Goal: Task Accomplishment & Management: Manage account settings

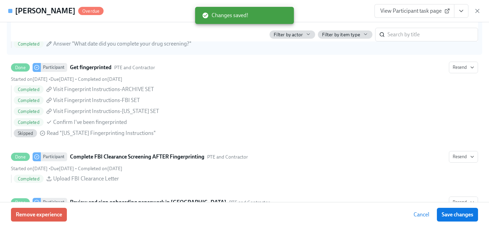
scroll to position [851, 0]
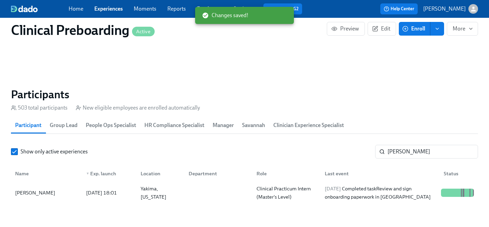
scroll to position [348, 0]
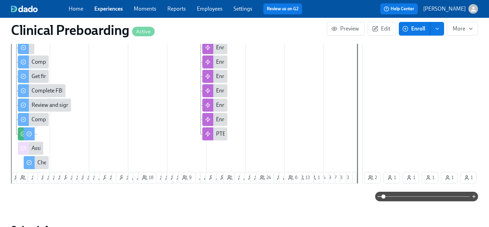
click at [108, 9] on link "Experiences" at bounding box center [108, 8] width 28 height 7
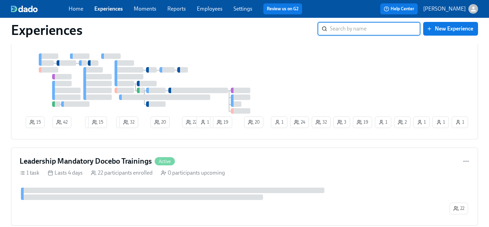
scroll to position [2221, 0]
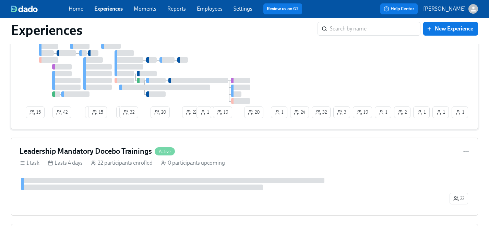
click at [276, 71] on div "15 42 2 15 2 32 20 22 1 1 19 19 32 1 3 2 1 1 24 20 1 1" at bounding box center [245, 83] width 450 height 78
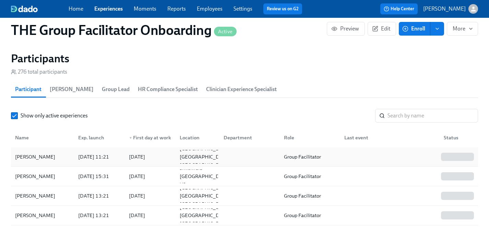
scroll to position [610, 0]
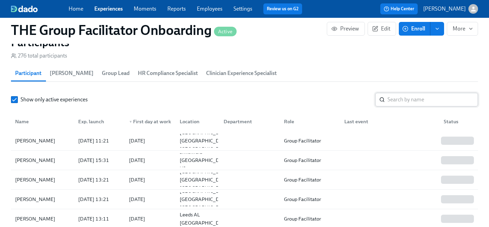
click at [392, 98] on input "search" at bounding box center [433, 100] width 91 height 14
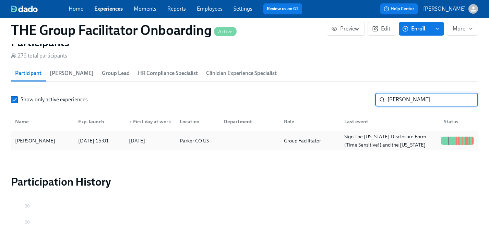
type input "[PERSON_NAME]"
click at [28, 140] on div "[PERSON_NAME]" at bounding box center [35, 141] width 46 height 8
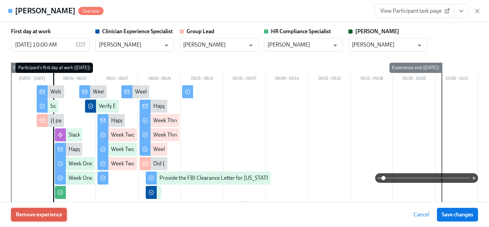
click at [53, 218] on span "Remove experience" at bounding box center [39, 215] width 46 height 7
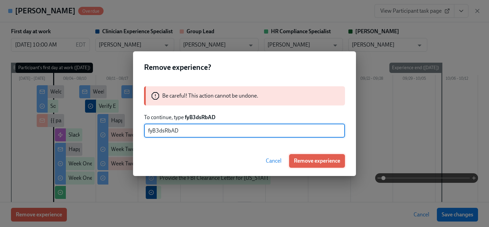
type input "fyB3dsRbAD"
click at [328, 162] on span "Remove experience" at bounding box center [317, 161] width 46 height 7
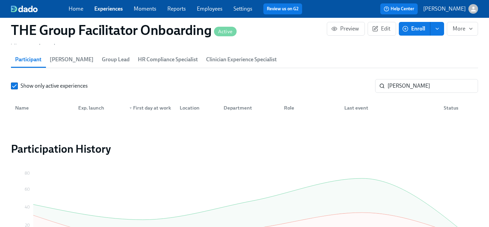
scroll to position [0, 11454]
click at [103, 9] on link "Experiences" at bounding box center [108, 8] width 28 height 7
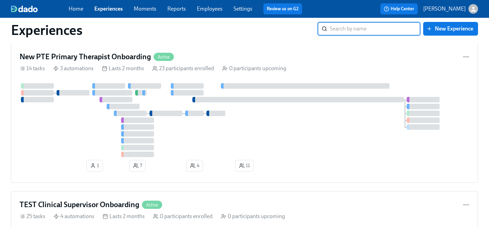
scroll to position [3627, 0]
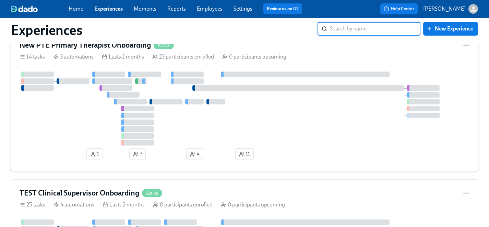
click at [81, 124] on div at bounding box center [245, 109] width 450 height 74
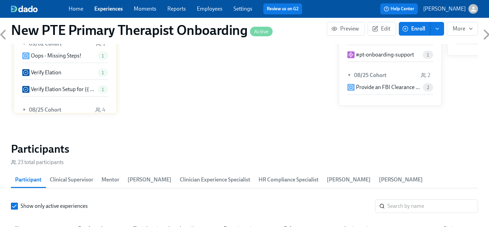
scroll to position [545, 0]
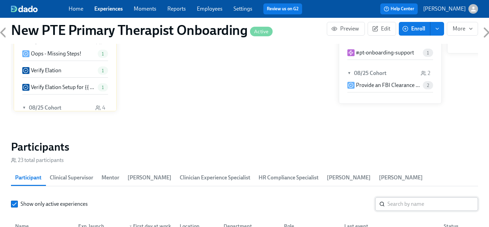
click at [408, 198] on input "search" at bounding box center [433, 205] width 91 height 14
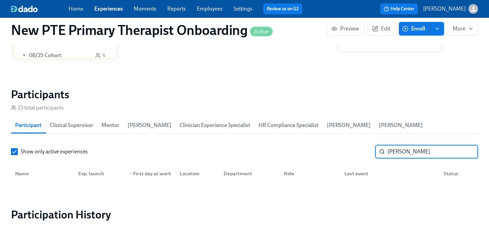
scroll to position [601, 0]
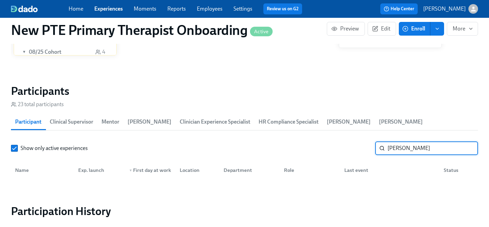
type input "[PERSON_NAME]"
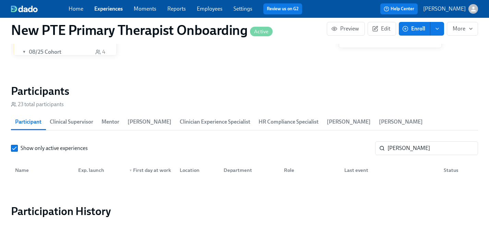
click at [419, 30] on span "Enroll" at bounding box center [415, 28] width 22 height 7
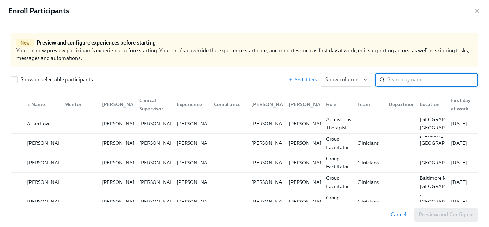
click at [396, 80] on input "search" at bounding box center [433, 80] width 91 height 14
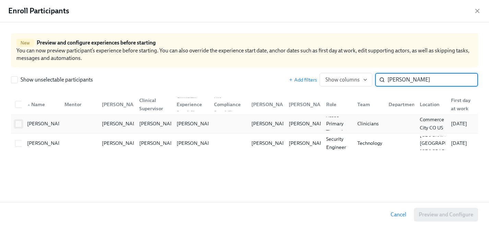
type input "[PERSON_NAME]"
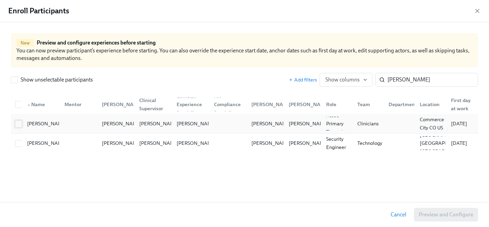
click at [18, 124] on input "checkbox" at bounding box center [18, 124] width 6 height 6
checkbox input "true"
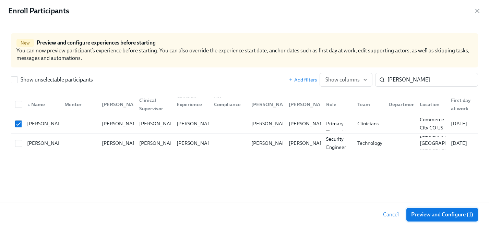
click at [440, 215] on span "Preview and Configure (1)" at bounding box center [442, 215] width 62 height 7
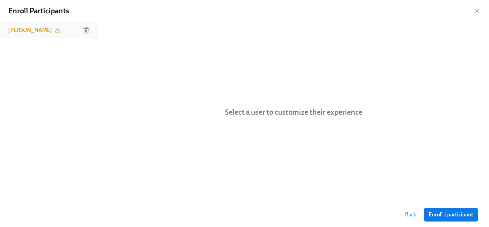
click at [34, 31] on h6 "[PERSON_NAME]" at bounding box center [30, 30] width 44 height 8
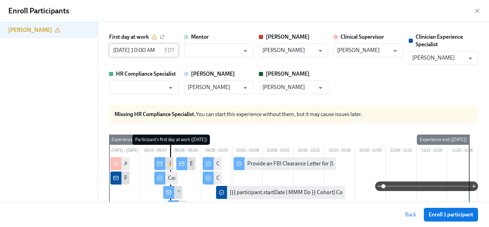
click at [125, 49] on input "[DATE] 10:00 AM" at bounding box center [135, 51] width 52 height 14
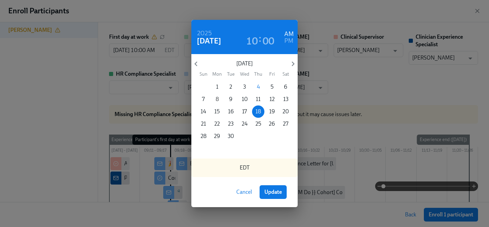
click at [218, 100] on p "8" at bounding box center [217, 100] width 3 height 8
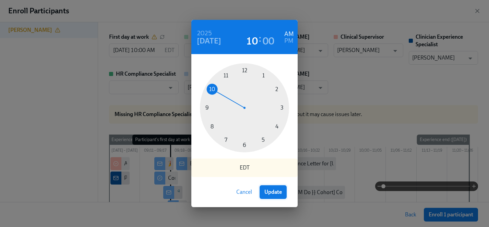
click at [277, 190] on span "Update" at bounding box center [273, 192] width 17 height 7
type input "[DATE] 10:00 AM"
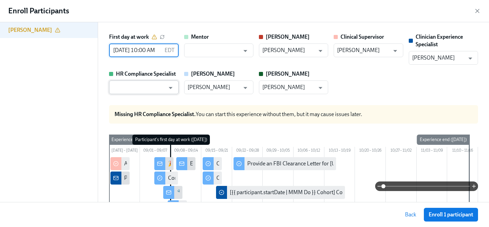
click at [145, 89] on input "text" at bounding box center [139, 88] width 52 height 14
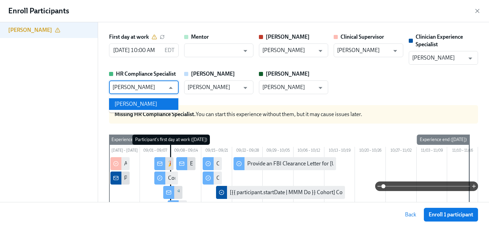
click at [152, 104] on li "[PERSON_NAME]" at bounding box center [143, 104] width 69 height 12
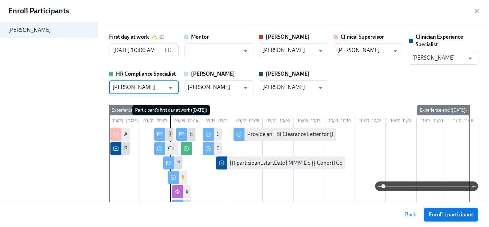
type input "[PERSON_NAME]"
click at [442, 214] on span "Enroll 1 participant" at bounding box center [451, 215] width 45 height 7
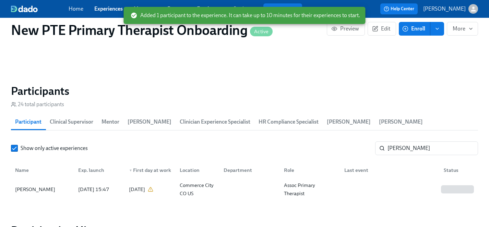
scroll to position [607, 0]
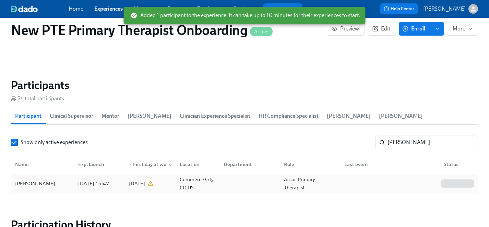
click at [22, 180] on div "[PERSON_NAME]" at bounding box center [35, 184] width 46 height 8
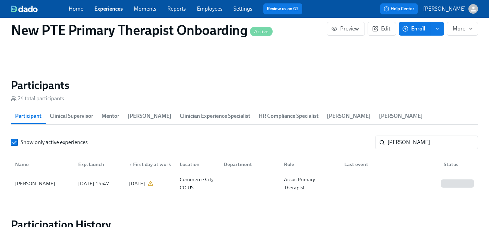
click at [109, 8] on link "Experiences" at bounding box center [108, 8] width 28 height 7
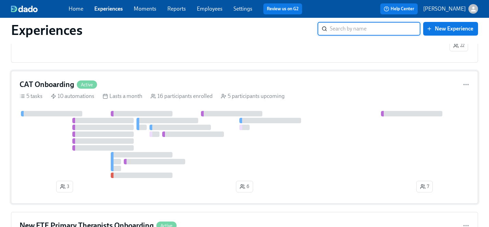
scroll to position [2371, 0]
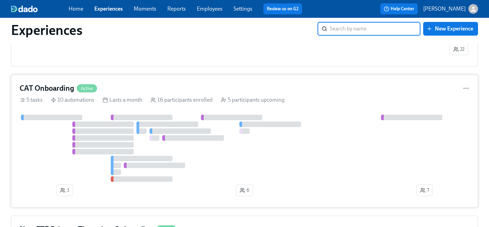
click at [206, 159] on div at bounding box center [245, 148] width 450 height 67
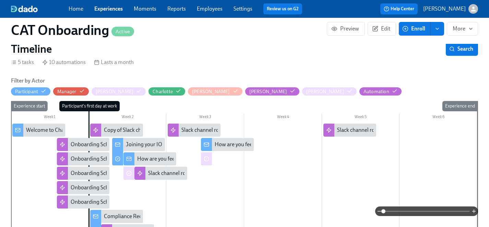
scroll to position [123, 0]
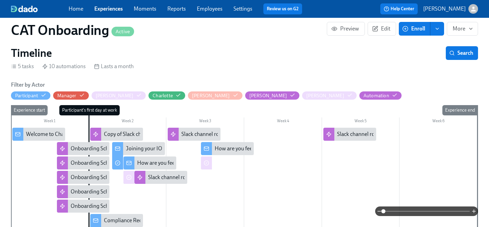
click at [112, 9] on link "Experiences" at bounding box center [108, 8] width 28 height 7
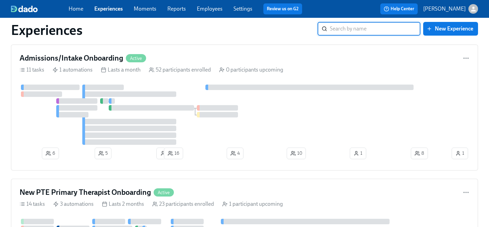
scroll to position [3480, 0]
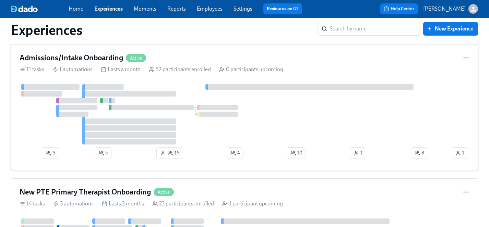
click at [173, 83] on div "Admissions/Intake Onboarding Active 11 tasks 1 automations Lasts a month 52 par…" at bounding box center [244, 107] width 467 height 126
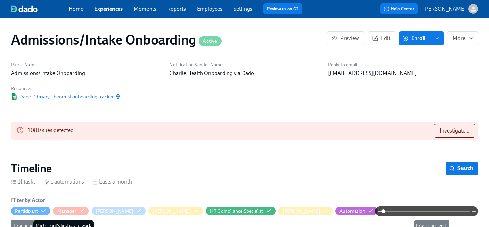
click at [417, 41] on span "Enroll" at bounding box center [415, 38] width 22 height 7
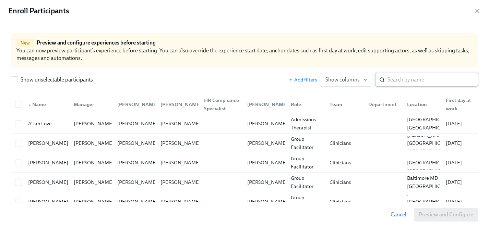
click at [416, 80] on input "search" at bounding box center [433, 80] width 91 height 14
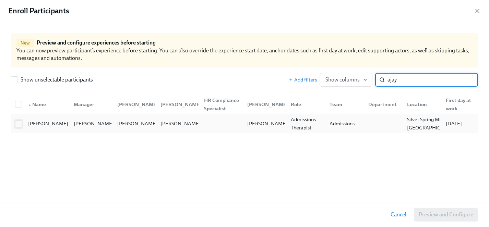
type input "ajay"
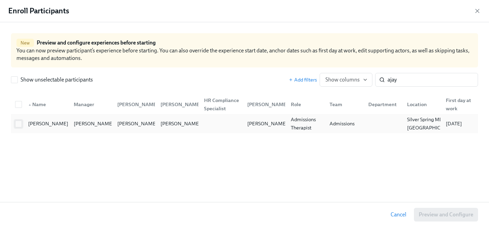
click at [17, 125] on input "checkbox" at bounding box center [18, 124] width 6 height 6
checkbox input "true"
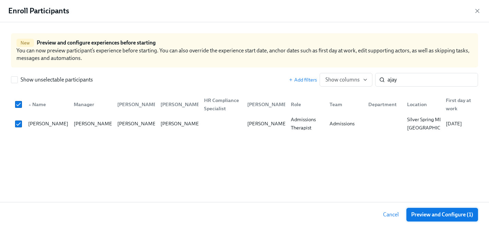
click at [422, 213] on span "Preview and Configure (1)" at bounding box center [442, 215] width 62 height 7
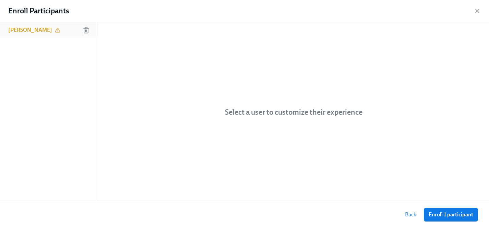
click at [23, 28] on h6 "[PERSON_NAME]" at bounding box center [30, 30] width 44 height 8
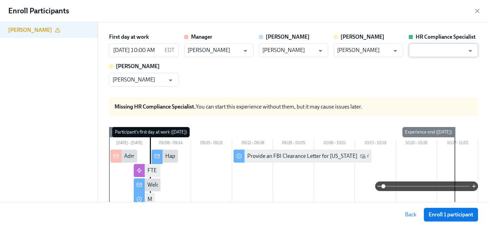
click at [429, 50] on input "text" at bounding box center [438, 51] width 52 height 14
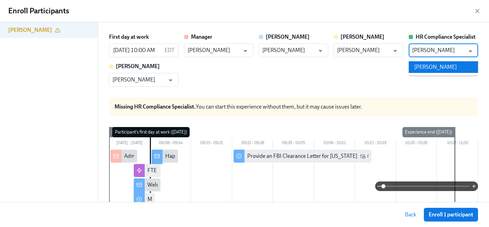
click at [436, 66] on li "[PERSON_NAME]" at bounding box center [443, 67] width 69 height 12
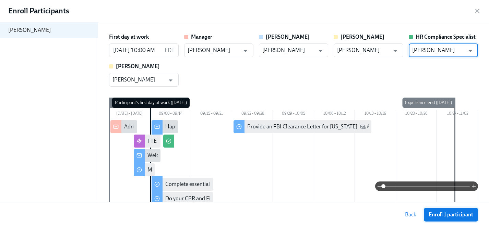
type input "[PERSON_NAME]"
click at [448, 215] on span "Enroll 1 participant" at bounding box center [451, 215] width 45 height 7
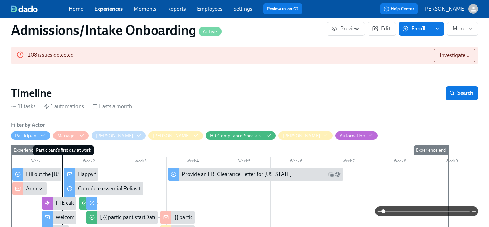
scroll to position [26, 0]
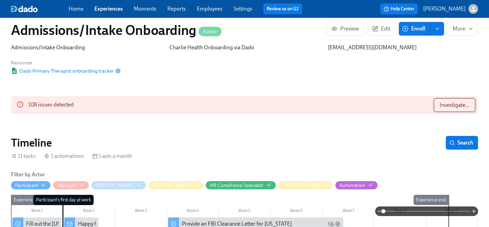
click at [467, 106] on span "Investigate..." at bounding box center [455, 105] width 30 height 7
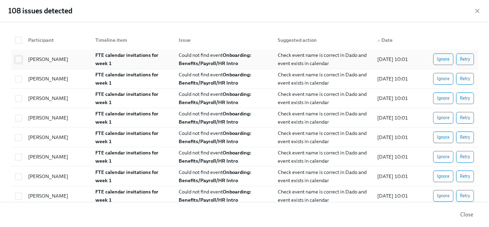
click at [18, 61] on input "checkbox" at bounding box center [18, 60] width 6 height 6
checkbox input "true"
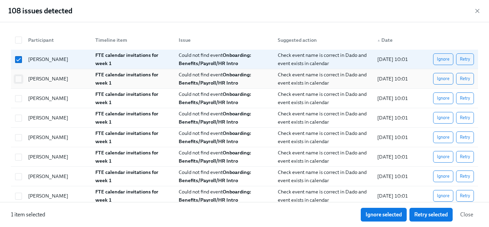
click at [18, 77] on input "checkbox" at bounding box center [18, 79] width 6 height 6
checkbox input "true"
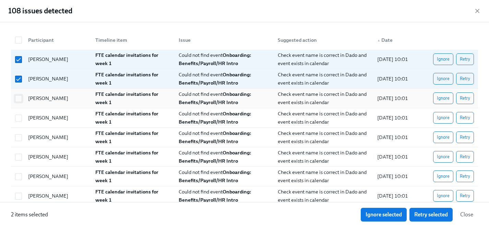
click at [18, 97] on input "checkbox" at bounding box center [18, 99] width 6 height 6
checkbox input "true"
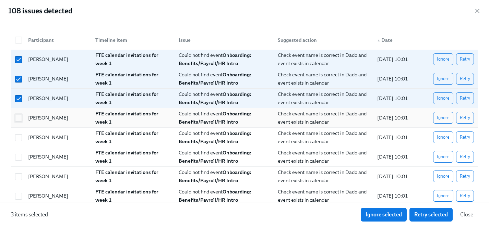
click at [17, 117] on input "checkbox" at bounding box center [18, 118] width 6 height 6
checkbox input "true"
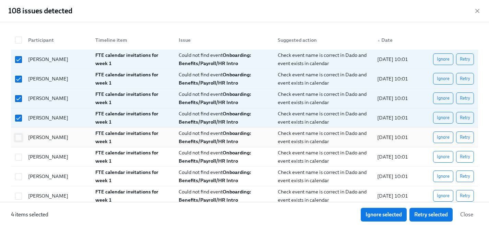
click at [17, 137] on input "checkbox" at bounding box center [18, 138] width 6 height 6
checkbox input "true"
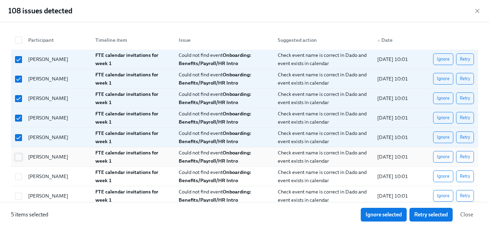
click at [18, 155] on input "checkbox" at bounding box center [18, 157] width 6 height 6
checkbox input "true"
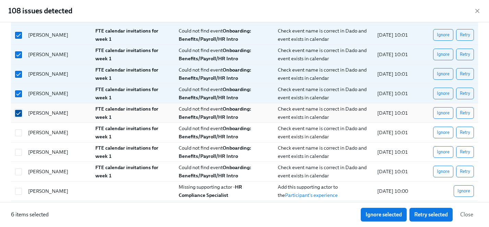
scroll to position [49, 0]
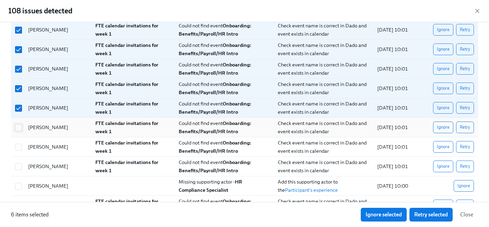
click at [19, 128] on input "checkbox" at bounding box center [18, 128] width 6 height 6
checkbox input "true"
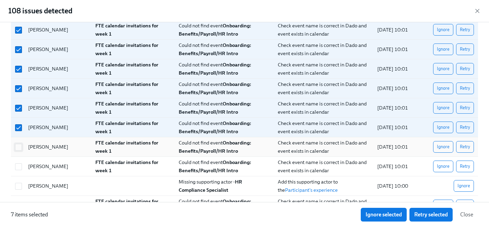
click at [18, 147] on input "checkbox" at bounding box center [18, 147] width 6 height 6
checkbox input "true"
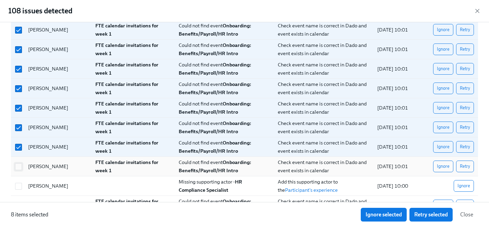
click at [17, 170] on span at bounding box center [18, 167] width 7 height 7
checkbox input "true"
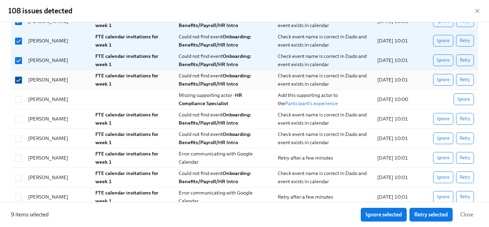
scroll to position [150, 0]
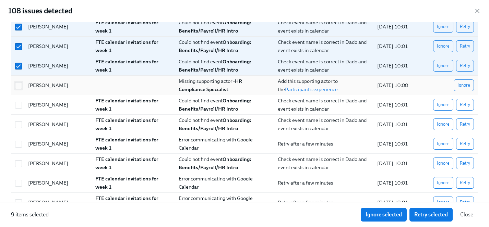
click at [19, 86] on input "checkbox" at bounding box center [18, 86] width 6 height 6
checkbox input "true"
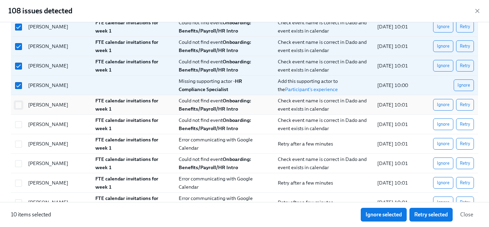
click at [19, 104] on input "checkbox" at bounding box center [18, 105] width 6 height 6
checkbox input "true"
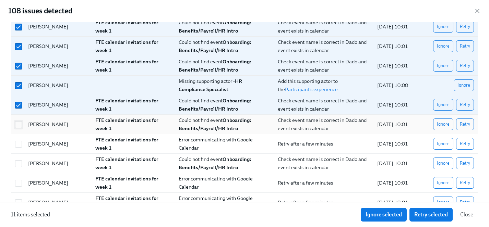
click at [16, 127] on input "checkbox" at bounding box center [18, 125] width 6 height 6
checkbox input "true"
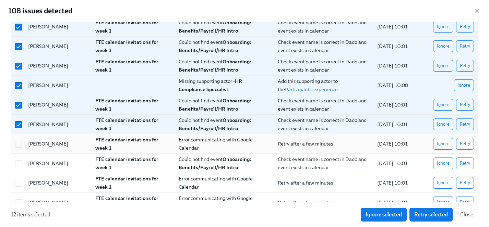
click at [16, 149] on div at bounding box center [17, 144] width 10 height 14
checkbox input "true"
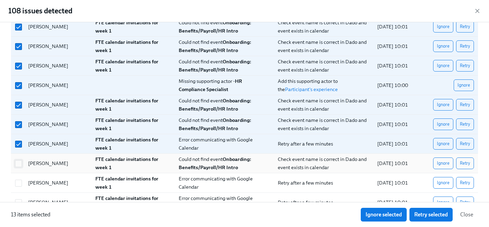
click at [16, 164] on input "checkbox" at bounding box center [18, 164] width 6 height 6
checkbox input "true"
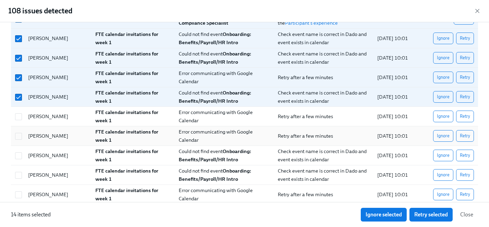
scroll to position [219, 0]
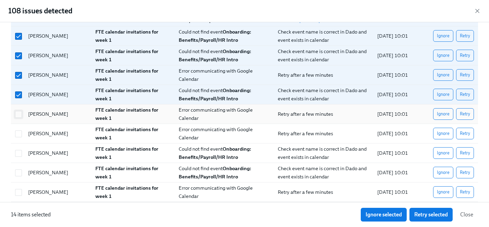
click at [19, 116] on input "checkbox" at bounding box center [18, 115] width 6 height 6
checkbox input "true"
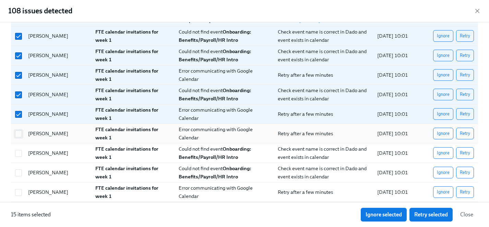
click at [19, 134] on input "checkbox" at bounding box center [18, 134] width 6 height 6
checkbox input "true"
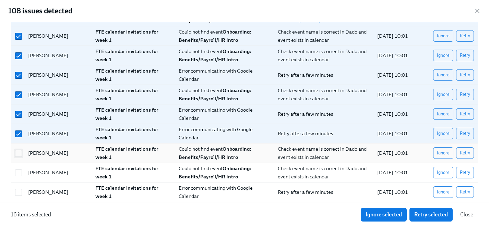
click at [19, 151] on input "checkbox" at bounding box center [18, 154] width 6 height 6
checkbox input "true"
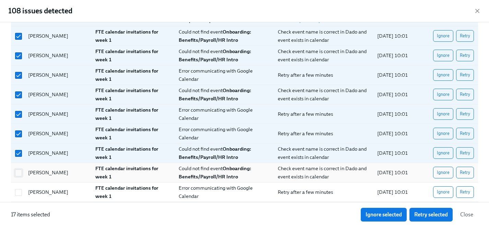
click at [18, 176] on span at bounding box center [18, 173] width 7 height 7
checkbox input "true"
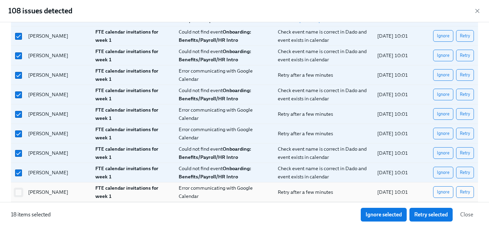
click at [18, 194] on input "checkbox" at bounding box center [18, 193] width 6 height 6
checkbox input "true"
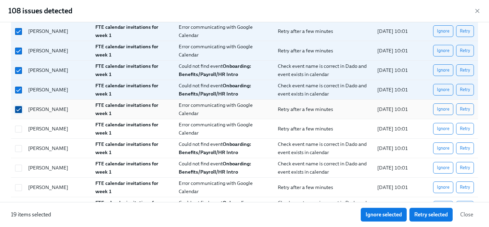
scroll to position [311, 0]
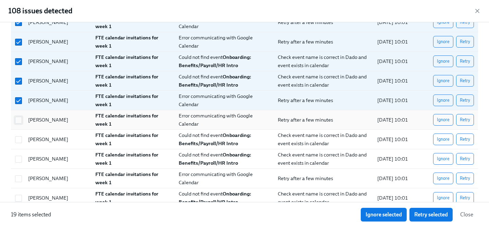
click at [18, 120] on input "checkbox" at bounding box center [18, 120] width 6 height 6
checkbox input "true"
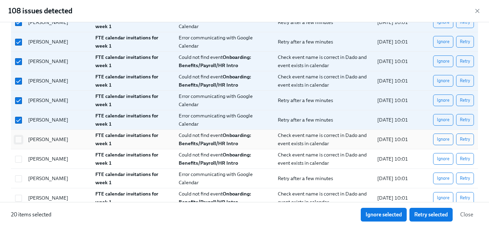
click at [18, 138] on input "checkbox" at bounding box center [18, 140] width 6 height 6
checkbox input "true"
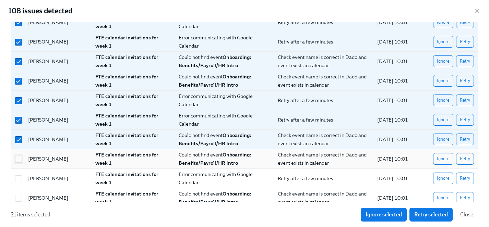
click at [18, 157] on input "checkbox" at bounding box center [18, 159] width 6 height 6
checkbox input "true"
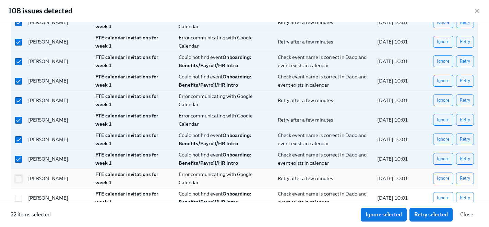
click at [18, 178] on input "checkbox" at bounding box center [18, 179] width 6 height 6
checkbox input "true"
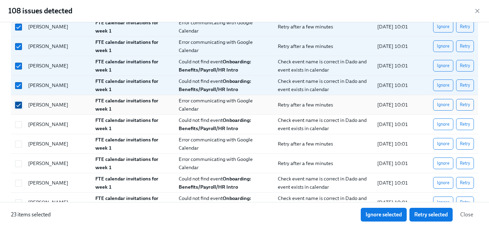
scroll to position [401, 0]
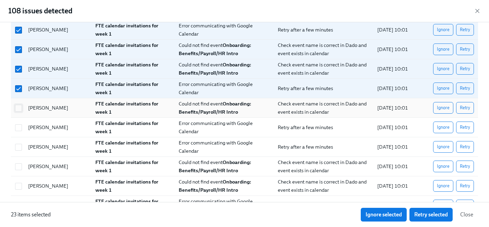
click at [20, 108] on input "checkbox" at bounding box center [18, 108] width 6 height 6
checkbox input "true"
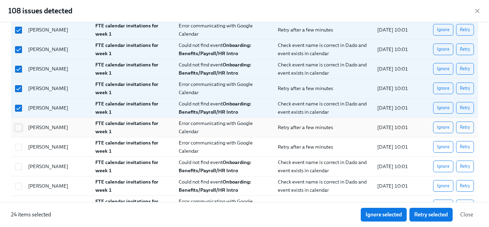
click at [20, 126] on input "checkbox" at bounding box center [18, 128] width 6 height 6
checkbox input "true"
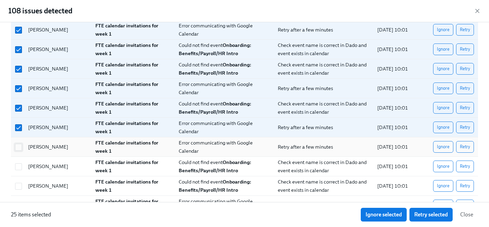
click at [20, 147] on input "checkbox" at bounding box center [18, 147] width 6 height 6
checkbox input "true"
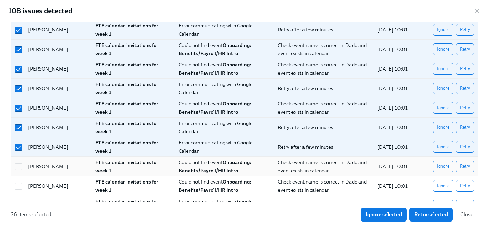
click at [20, 163] on div at bounding box center [18, 167] width 12 height 8
checkbox input "true"
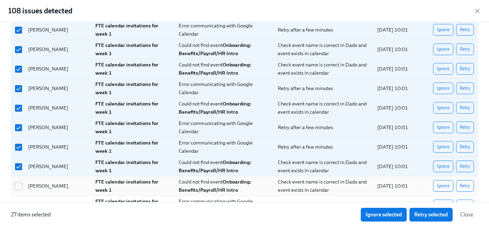
click at [20, 185] on input "checkbox" at bounding box center [18, 187] width 6 height 6
checkbox input "true"
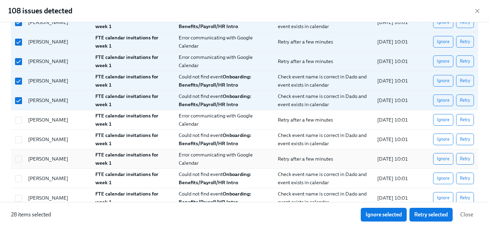
scroll to position [488, 0]
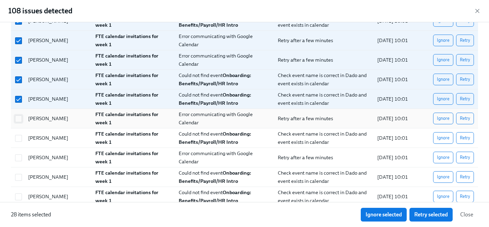
click at [19, 120] on input "checkbox" at bounding box center [18, 119] width 6 height 6
checkbox input "true"
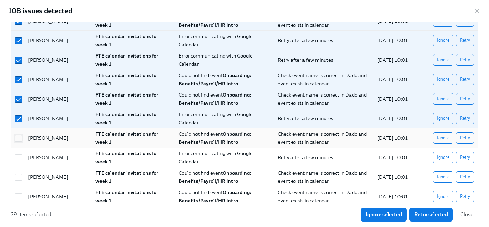
click at [19, 141] on input "checkbox" at bounding box center [18, 139] width 6 height 6
checkbox input "true"
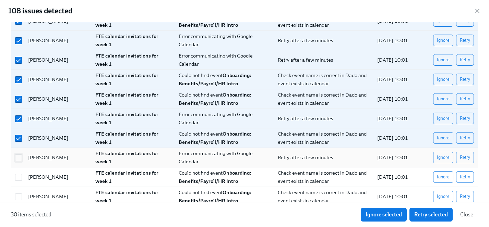
click at [19, 159] on input "checkbox" at bounding box center [18, 158] width 6 height 6
checkbox input "true"
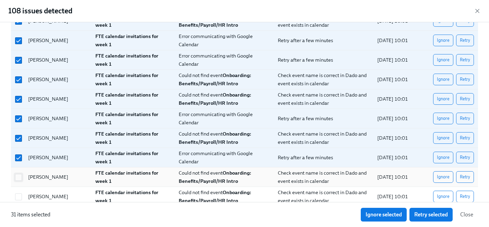
click at [19, 178] on input "checkbox" at bounding box center [18, 178] width 6 height 6
checkbox input "true"
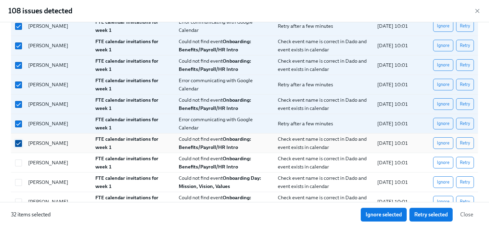
scroll to position [523, 0]
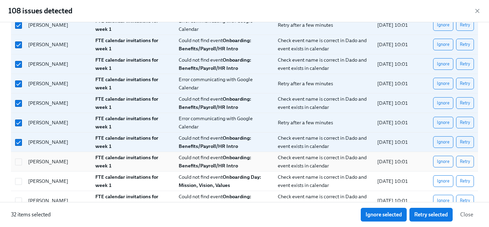
click at [19, 158] on div at bounding box center [18, 162] width 12 height 8
checkbox input "true"
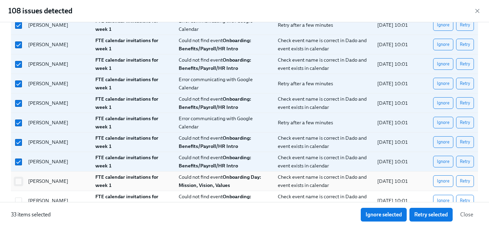
click at [19, 181] on input "checkbox" at bounding box center [18, 182] width 6 height 6
checkbox input "true"
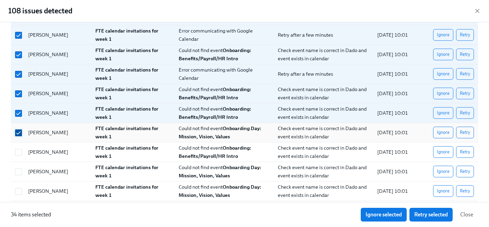
scroll to position [609, 0]
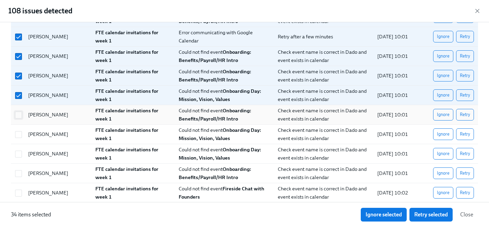
click at [19, 115] on input "checkbox" at bounding box center [18, 115] width 6 height 6
checkbox input "true"
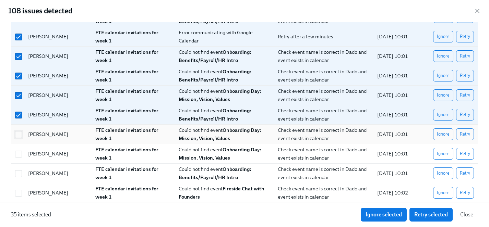
click at [19, 132] on input "checkbox" at bounding box center [18, 135] width 6 height 6
checkbox input "true"
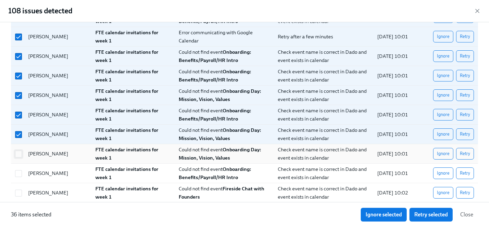
click at [19, 156] on input "checkbox" at bounding box center [18, 154] width 6 height 6
checkbox input "true"
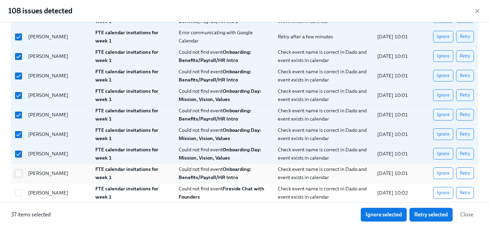
click at [19, 173] on input "checkbox" at bounding box center [18, 174] width 6 height 6
checkbox input "true"
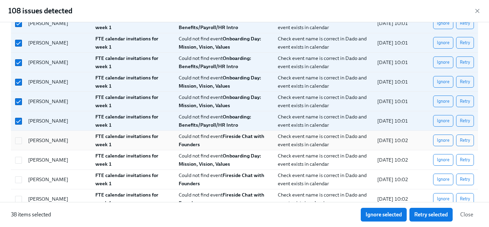
scroll to position [663, 0]
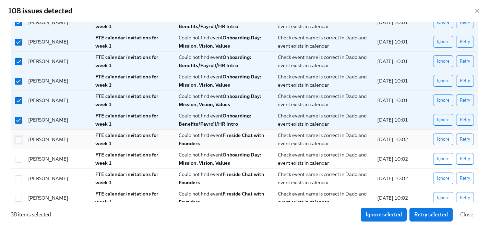
click at [18, 140] on input "checkbox" at bounding box center [18, 140] width 6 height 6
checkbox input "true"
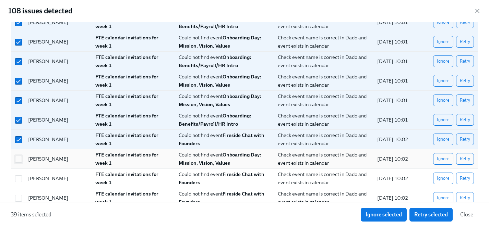
click at [18, 158] on input "checkbox" at bounding box center [18, 159] width 6 height 6
checkbox input "true"
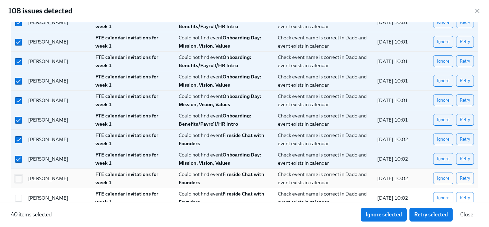
click at [18, 181] on input "checkbox" at bounding box center [18, 179] width 6 height 6
checkbox input "true"
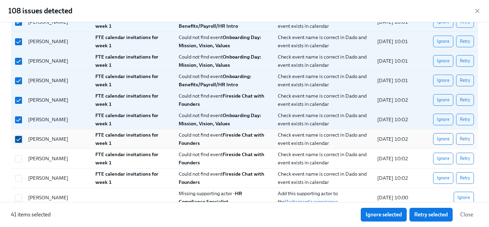
scroll to position [722, 0]
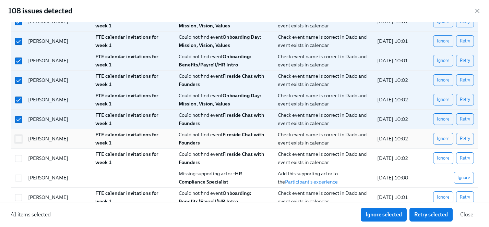
click at [20, 138] on input "checkbox" at bounding box center [18, 139] width 6 height 6
checkbox input "true"
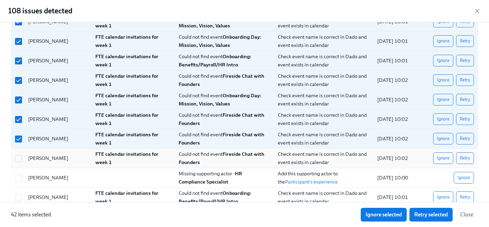
click at [19, 164] on div at bounding box center [17, 159] width 10 height 14
checkbox input "true"
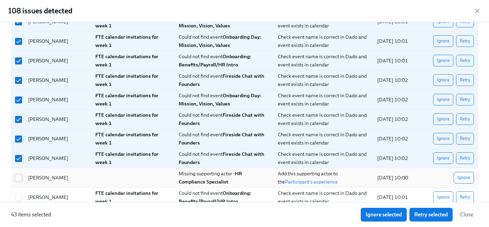
click at [19, 181] on input "checkbox" at bounding box center [18, 178] width 6 height 6
checkbox input "true"
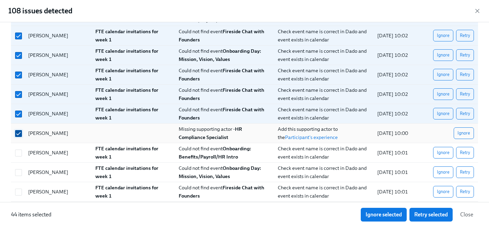
scroll to position [811, 0]
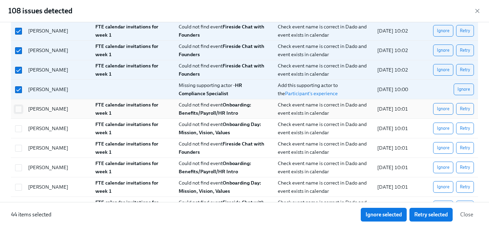
click at [19, 111] on input "checkbox" at bounding box center [18, 109] width 6 height 6
checkbox input "true"
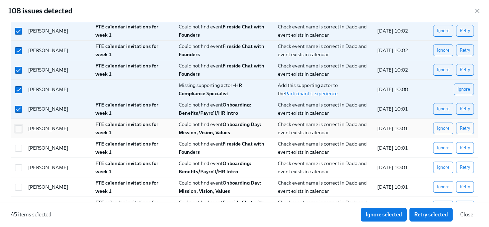
click at [19, 127] on input "checkbox" at bounding box center [18, 129] width 6 height 6
checkbox input "true"
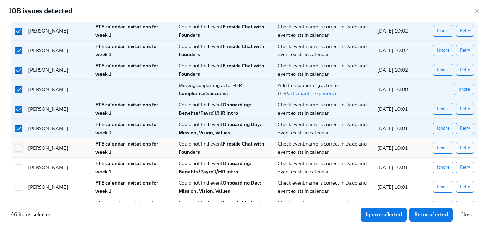
click at [19, 150] on input "checkbox" at bounding box center [18, 148] width 6 height 6
checkbox input "true"
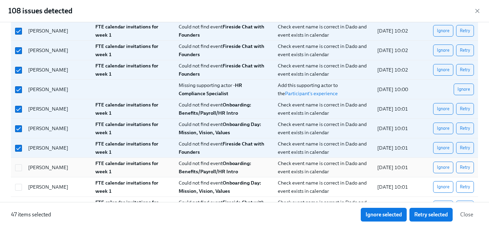
click at [18, 173] on div at bounding box center [17, 168] width 10 height 14
checkbox input "true"
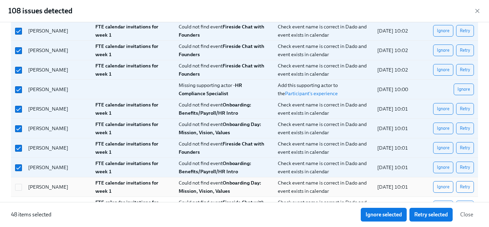
click at [18, 182] on div at bounding box center [17, 187] width 10 height 14
checkbox input "true"
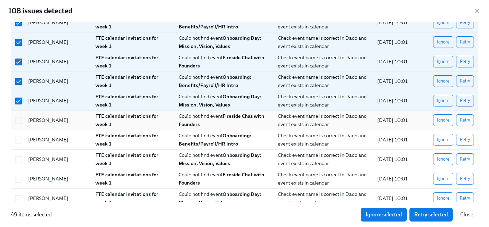
scroll to position [905, 0]
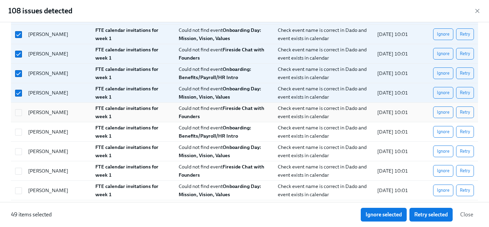
click at [23, 115] on div "[PERSON_NAME]" at bounding box center [56, 113] width 67 height 14
checkbox input "true"
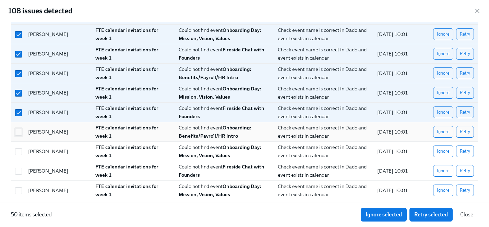
click at [17, 134] on input "checkbox" at bounding box center [18, 132] width 6 height 6
checkbox input "true"
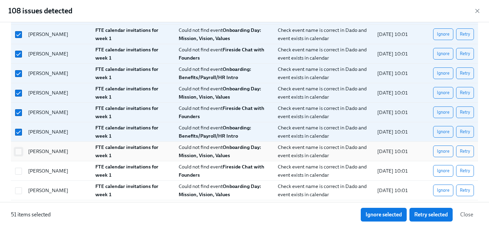
click at [17, 153] on input "checkbox" at bounding box center [18, 152] width 6 height 6
checkbox input "true"
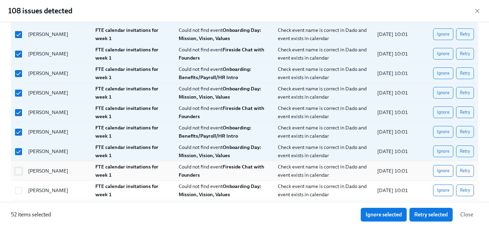
click at [17, 169] on input "checkbox" at bounding box center [18, 171] width 6 height 6
checkbox input "true"
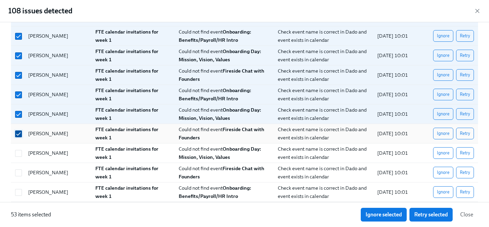
scroll to position [963, 0]
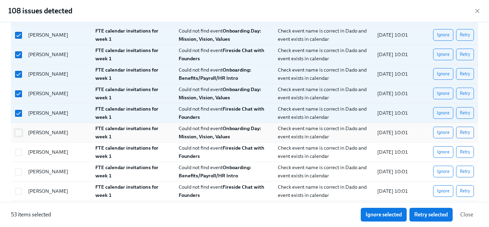
click at [21, 132] on input "checkbox" at bounding box center [18, 133] width 6 height 6
checkbox input "true"
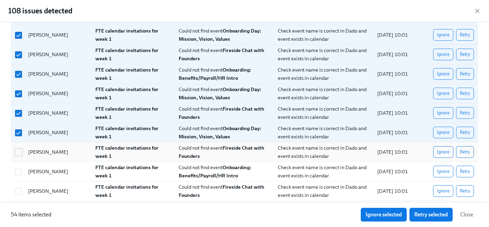
click at [19, 154] on input "checkbox" at bounding box center [18, 153] width 6 height 6
checkbox input "true"
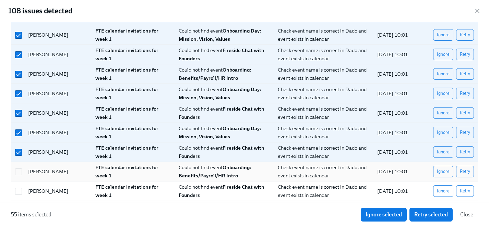
click at [19, 177] on div at bounding box center [17, 172] width 10 height 14
checkbox input "true"
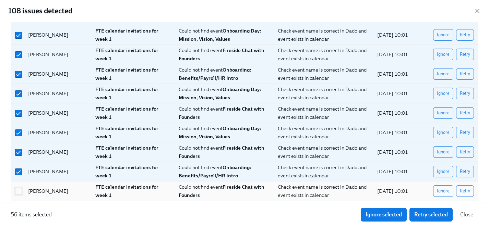
click at [19, 193] on input "checkbox" at bounding box center [18, 192] width 6 height 6
checkbox input "true"
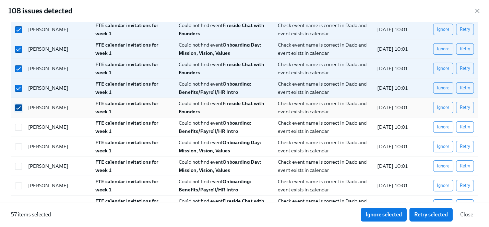
scroll to position [1061, 0]
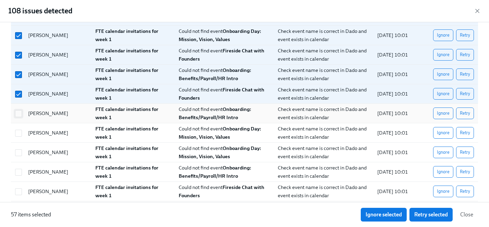
click at [20, 116] on input "checkbox" at bounding box center [18, 114] width 6 height 6
checkbox input "true"
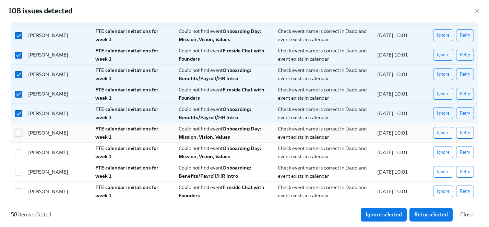
click at [18, 136] on input "checkbox" at bounding box center [18, 133] width 6 height 6
checkbox input "true"
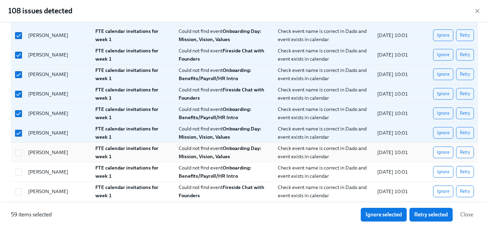
click at [18, 149] on div at bounding box center [18, 153] width 12 height 8
checkbox input "true"
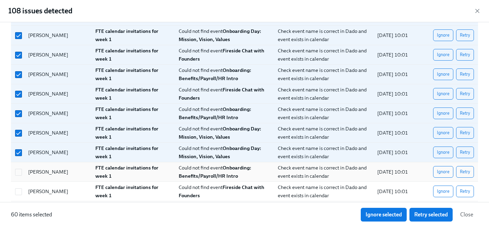
click at [18, 168] on div at bounding box center [17, 172] width 10 height 14
checkbox input "true"
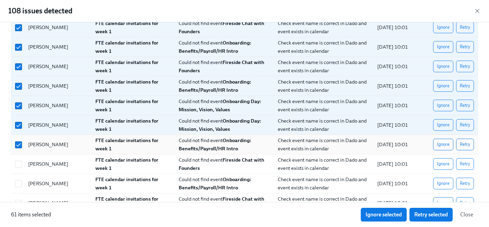
scroll to position [1098, 0]
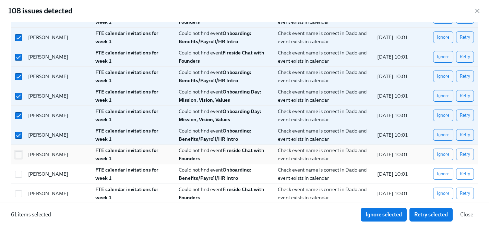
click at [19, 152] on input "checkbox" at bounding box center [18, 155] width 6 height 6
checkbox input "true"
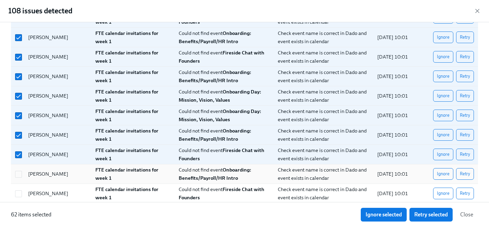
click at [19, 179] on div at bounding box center [17, 174] width 10 height 14
checkbox input "true"
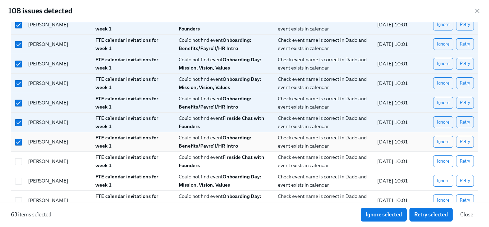
scroll to position [1145, 0]
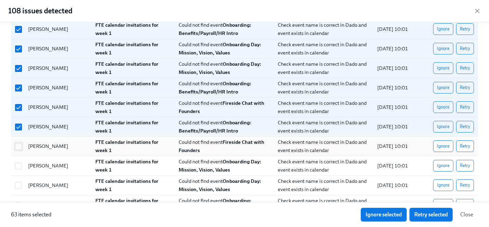
click at [18, 150] on span at bounding box center [18, 146] width 7 height 7
checkbox input "true"
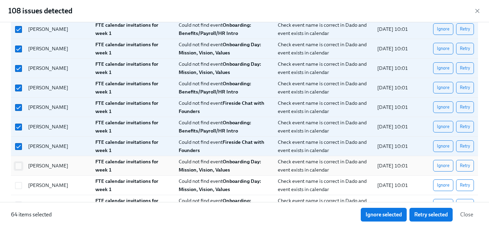
click at [18, 166] on input "checkbox" at bounding box center [18, 166] width 6 height 6
checkbox input "true"
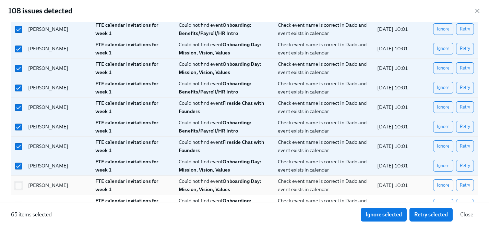
click at [18, 185] on input "checkbox" at bounding box center [18, 186] width 6 height 6
checkbox input "true"
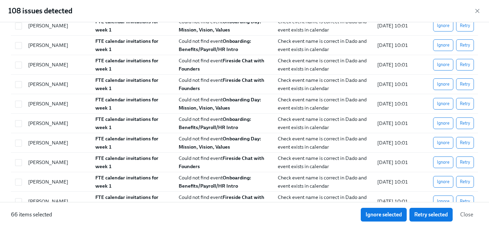
scroll to position [1057, 0]
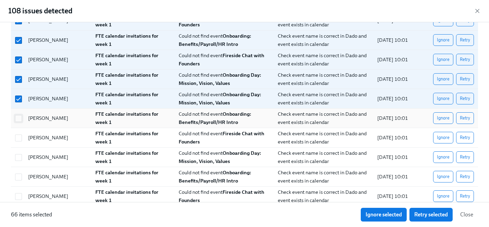
click at [20, 117] on input "checkbox" at bounding box center [18, 119] width 6 height 6
checkbox input "true"
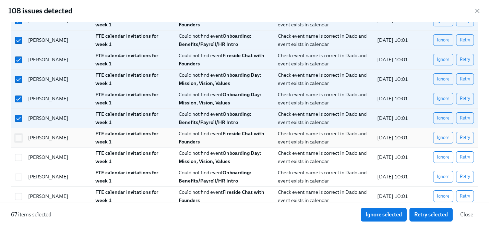
click at [20, 136] on input "checkbox" at bounding box center [18, 138] width 6 height 6
checkbox input "true"
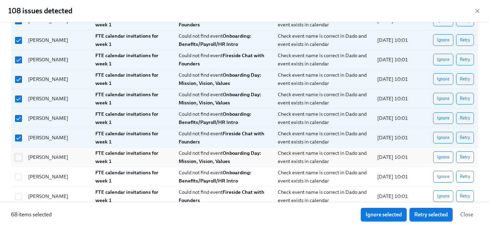
click at [18, 157] on input "checkbox" at bounding box center [18, 158] width 6 height 6
checkbox input "true"
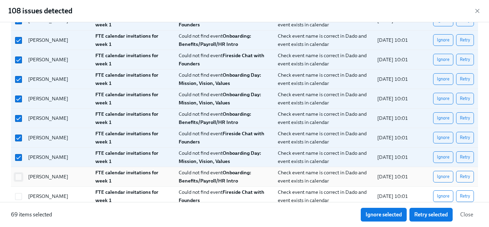
click at [18, 176] on input "checkbox" at bounding box center [18, 177] width 6 height 6
checkbox input "true"
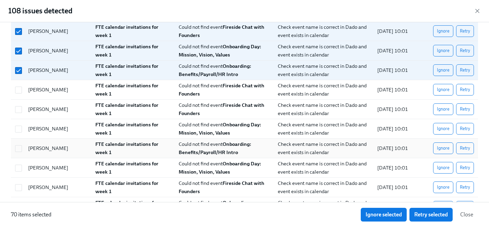
scroll to position [1167, 0]
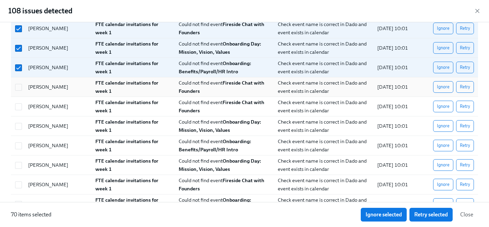
click at [20, 91] on div at bounding box center [17, 87] width 10 height 14
checkbox input "true"
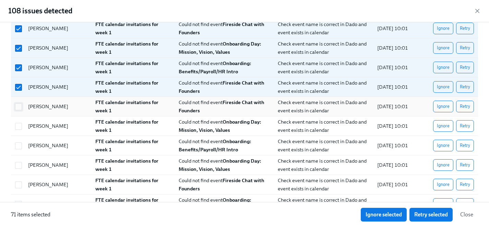
click at [19, 107] on input "checkbox" at bounding box center [18, 107] width 6 height 6
checkbox input "true"
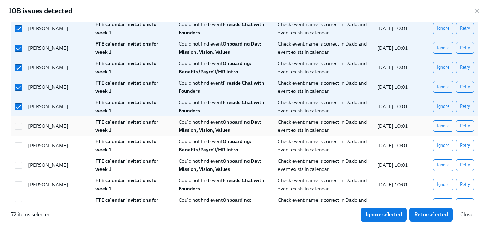
click at [19, 122] on div at bounding box center [17, 126] width 10 height 14
checkbox input "true"
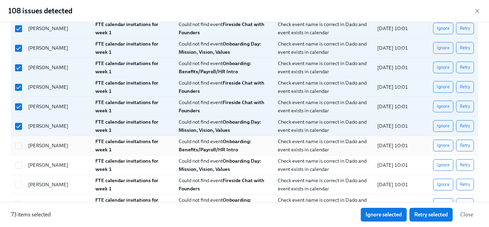
click at [19, 152] on div at bounding box center [17, 146] width 10 height 14
checkbox input "true"
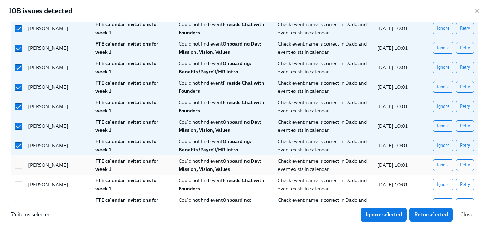
click at [21, 171] on div at bounding box center [17, 166] width 10 height 14
checkbox input "true"
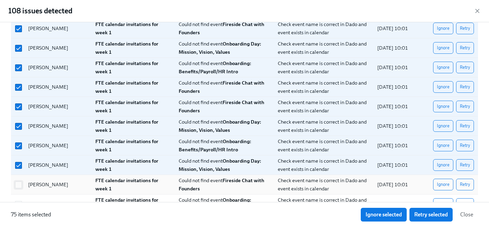
click at [20, 185] on input "checkbox" at bounding box center [18, 185] width 6 height 6
checkbox input "true"
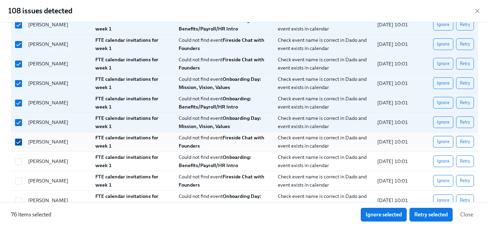
scroll to position [1255, 0]
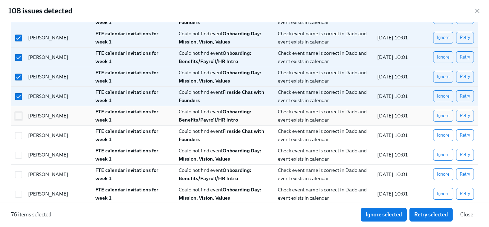
click at [21, 115] on input "checkbox" at bounding box center [18, 116] width 6 height 6
checkbox input "true"
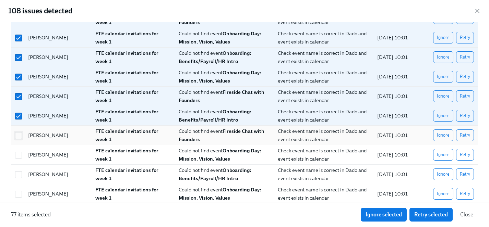
click at [18, 133] on input "checkbox" at bounding box center [18, 136] width 6 height 6
checkbox input "true"
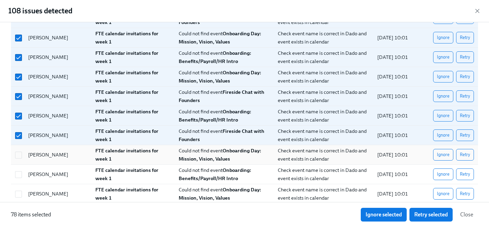
click at [18, 151] on div at bounding box center [18, 155] width 12 height 8
checkbox input "true"
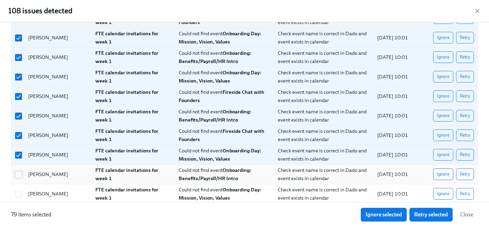
click at [18, 174] on input "checkbox" at bounding box center [18, 175] width 6 height 6
checkbox input "true"
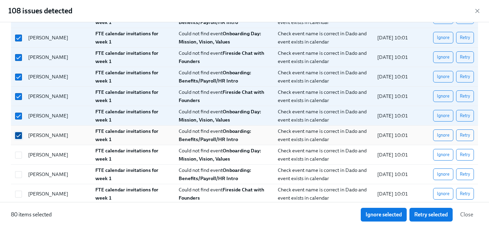
scroll to position [1315, 0]
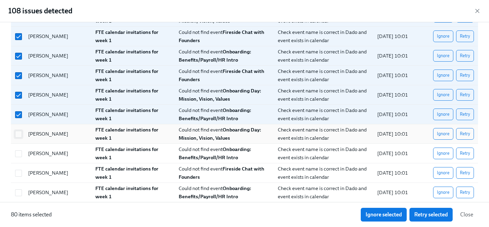
click at [18, 137] on input "checkbox" at bounding box center [18, 134] width 6 height 6
checkbox input "true"
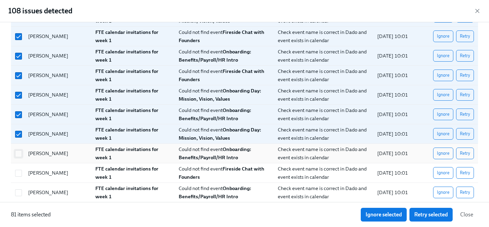
click at [18, 155] on input "checkbox" at bounding box center [18, 154] width 6 height 6
checkbox input "true"
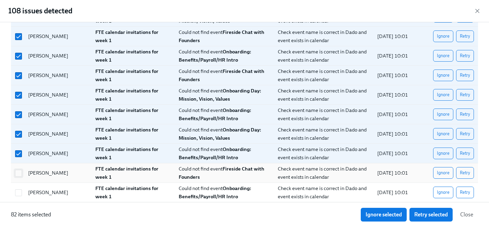
click at [18, 174] on input "checkbox" at bounding box center [18, 174] width 6 height 6
checkbox input "true"
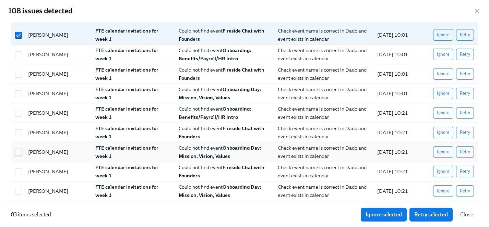
scroll to position [1454, 0]
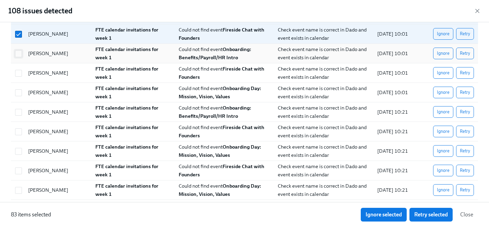
click at [19, 55] on input "checkbox" at bounding box center [18, 54] width 6 height 6
checkbox input "true"
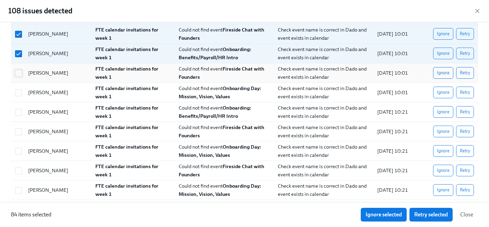
click at [19, 74] on input "checkbox" at bounding box center [18, 73] width 6 height 6
checkbox input "true"
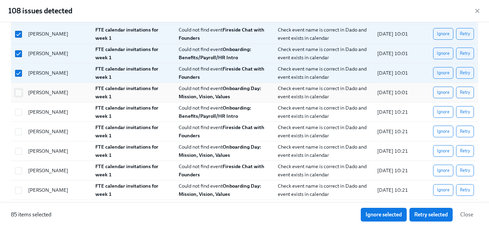
click at [19, 95] on input "checkbox" at bounding box center [18, 93] width 6 height 6
checkbox input "true"
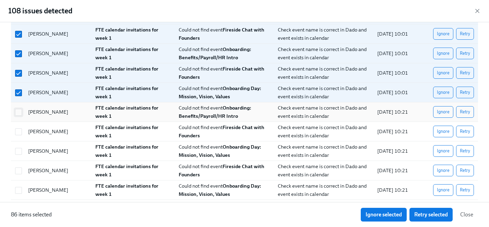
click at [20, 109] on input "checkbox" at bounding box center [18, 112] width 6 height 6
checkbox input "true"
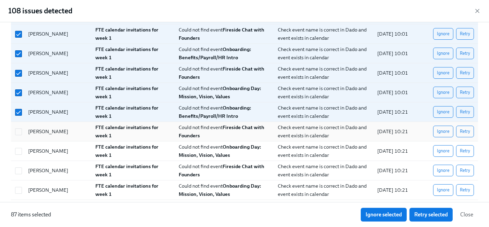
click at [20, 128] on div at bounding box center [18, 132] width 12 height 8
checkbox input "true"
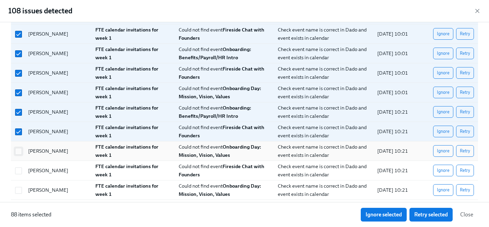
click at [18, 149] on input "checkbox" at bounding box center [18, 152] width 6 height 6
checkbox input "true"
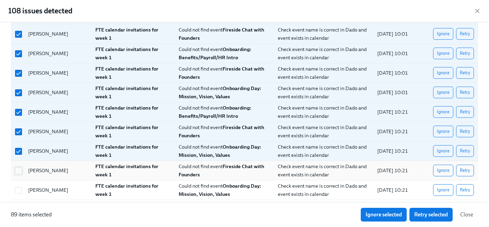
click at [18, 171] on input "checkbox" at bounding box center [18, 171] width 6 height 6
checkbox input "true"
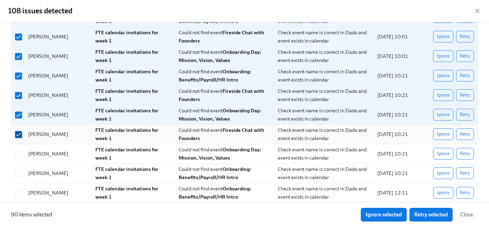
scroll to position [1508, 0]
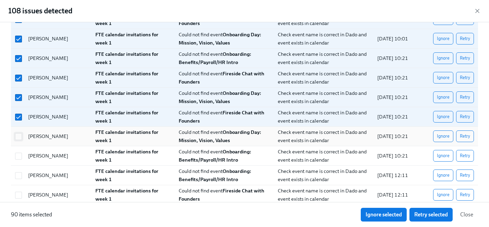
click at [20, 139] on input "checkbox" at bounding box center [18, 137] width 6 height 6
checkbox input "true"
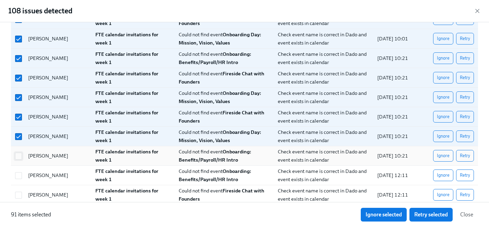
click at [20, 157] on input "checkbox" at bounding box center [18, 156] width 6 height 6
checkbox input "true"
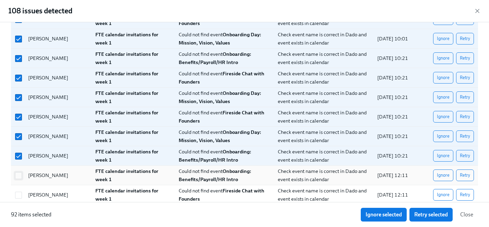
click at [20, 176] on input "checkbox" at bounding box center [18, 176] width 6 height 6
checkbox input "true"
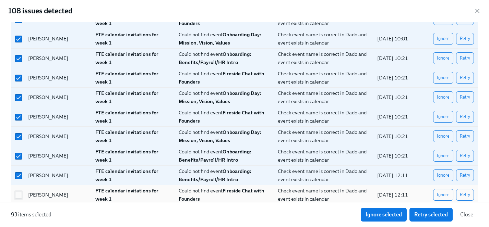
click at [20, 192] on input "checkbox" at bounding box center [18, 195] width 6 height 6
checkbox input "true"
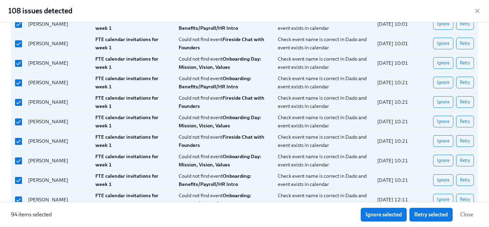
scroll to position [1484, 0]
click at [391, 214] on span "Ignore selected" at bounding box center [384, 215] width 36 height 7
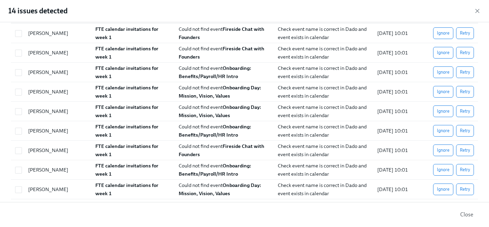
scroll to position [65, 0]
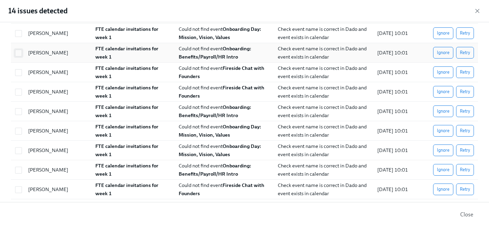
click at [17, 50] on input "checkbox" at bounding box center [18, 53] width 6 height 6
checkbox input "true"
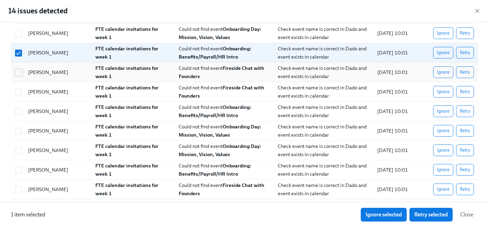
click at [17, 72] on input "checkbox" at bounding box center [18, 73] width 6 height 6
checkbox input "true"
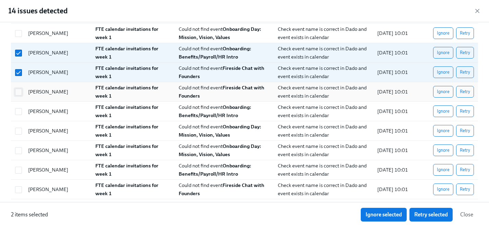
click at [16, 89] on span at bounding box center [18, 92] width 7 height 7
checkbox input "true"
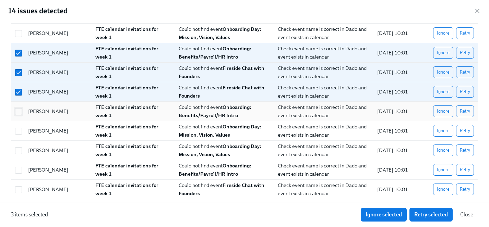
click at [16, 114] on input "checkbox" at bounding box center [18, 112] width 6 height 6
checkbox input "true"
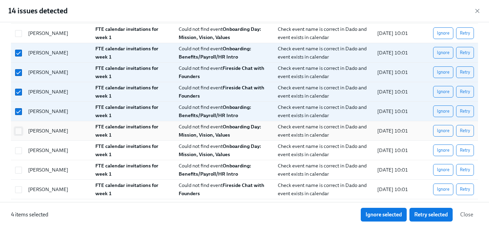
click at [16, 129] on input "checkbox" at bounding box center [18, 131] width 6 height 6
checkbox input "true"
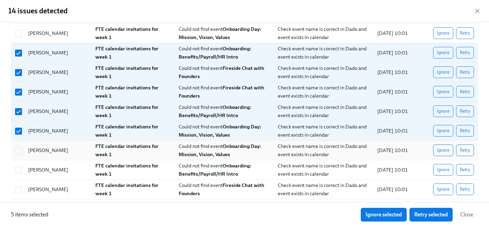
click at [16, 156] on div at bounding box center [17, 151] width 10 height 14
checkbox input "true"
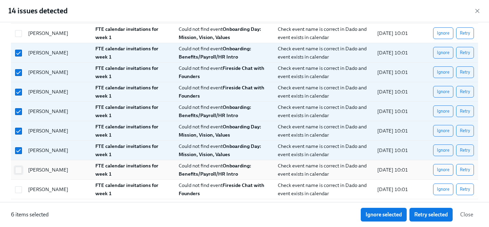
click at [17, 167] on input "checkbox" at bounding box center [18, 170] width 6 height 6
checkbox input "true"
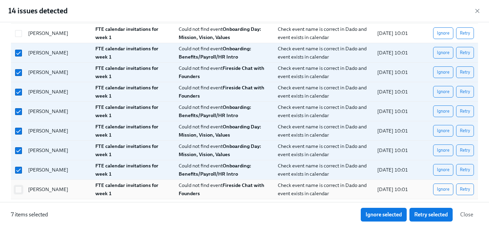
click at [17, 189] on input "checkbox" at bounding box center [18, 190] width 6 height 6
checkbox input "true"
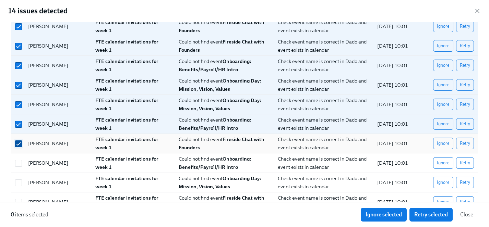
scroll to position [129, 0]
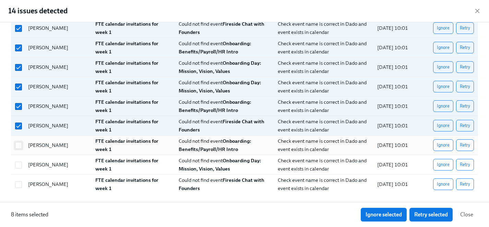
click at [18, 143] on input "checkbox" at bounding box center [18, 146] width 6 height 6
checkbox input "true"
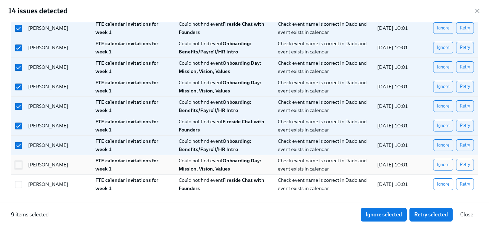
click at [18, 165] on input "checkbox" at bounding box center [18, 165] width 6 height 6
checkbox input "true"
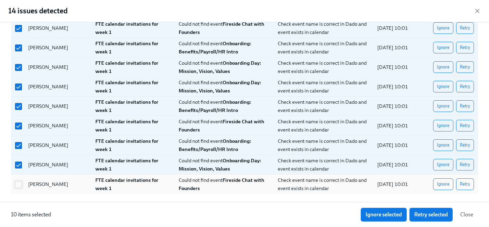
click at [18, 182] on input "checkbox" at bounding box center [18, 185] width 6 height 6
checkbox input "true"
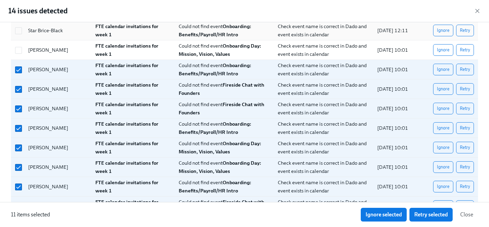
scroll to position [0, 0]
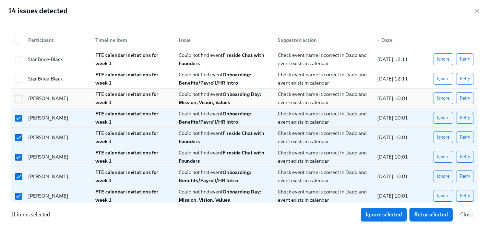
click at [20, 98] on input "checkbox" at bounding box center [18, 99] width 6 height 6
checkbox input "true"
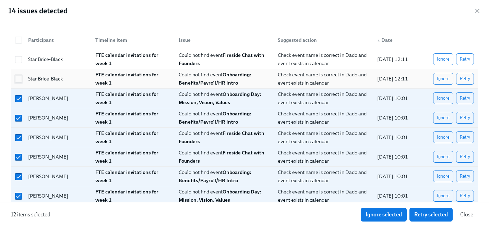
click at [20, 82] on span at bounding box center [18, 79] width 7 height 7
checkbox input "true"
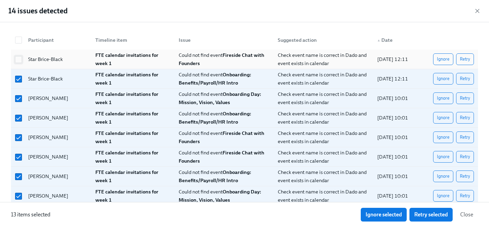
click at [20, 62] on input "checkbox" at bounding box center [18, 60] width 6 height 6
checkbox input "true"
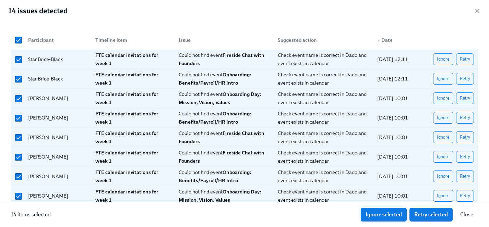
click at [395, 214] on span "Ignore selected" at bounding box center [384, 215] width 36 height 7
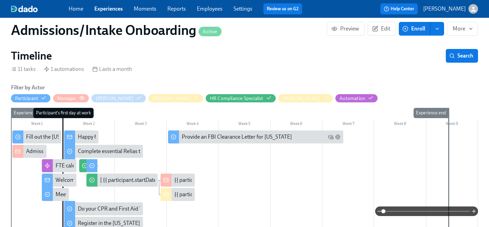
scroll to position [104, 0]
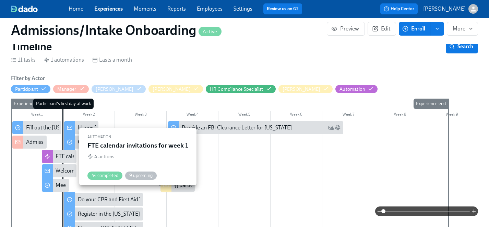
click at [64, 156] on div "FTE calendar invitations for week 1" at bounding box center [96, 157] width 81 height 8
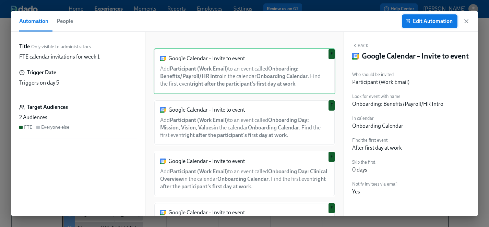
click at [433, 21] on span "Edit Automation" at bounding box center [430, 21] width 46 height 7
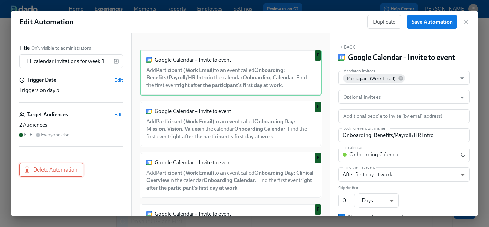
click at [76, 168] on span "Delete Automation" at bounding box center [51, 170] width 52 height 7
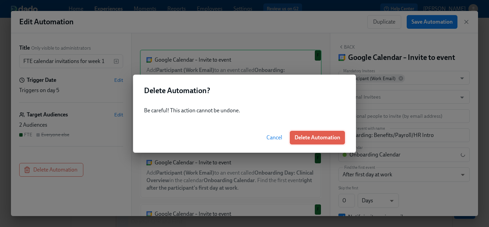
click at [321, 139] on span "Delete Automation" at bounding box center [318, 138] width 46 height 7
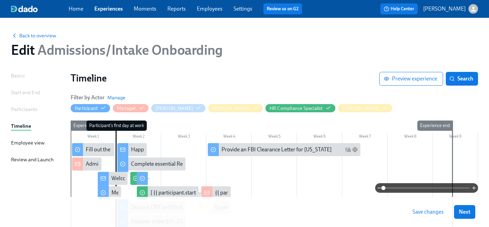
click at [427, 212] on span "Save changes" at bounding box center [428, 212] width 31 height 7
click at [467, 213] on span "Next" at bounding box center [465, 212] width 12 height 7
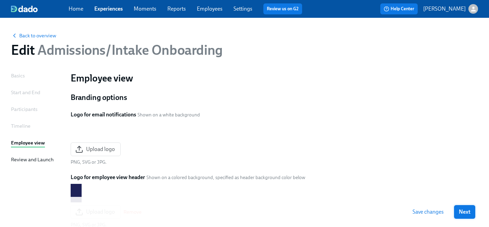
click at [467, 214] on span "Next" at bounding box center [465, 212] width 12 height 7
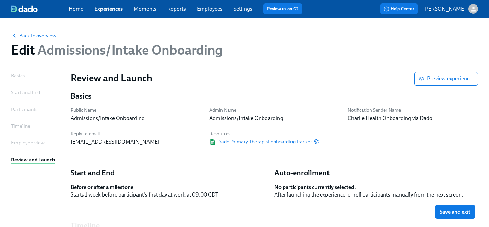
click at [467, 214] on span "Save and exit" at bounding box center [455, 212] width 31 height 7
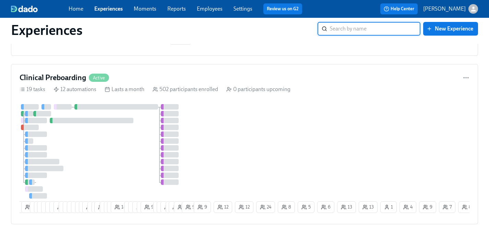
scroll to position [720, 0]
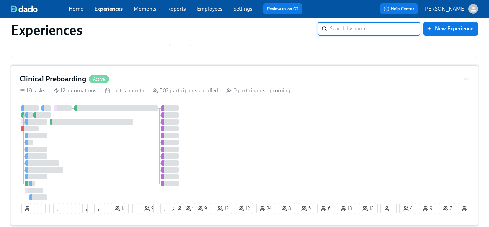
click at [128, 151] on div at bounding box center [106, 153] width 173 height 95
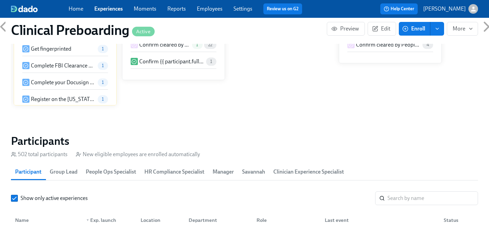
scroll to position [694, 0]
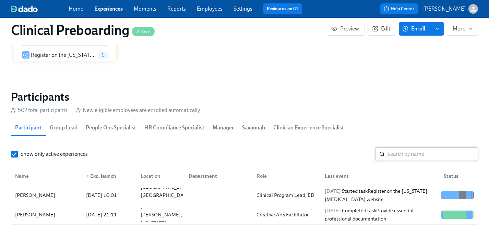
click at [402, 153] on input "search" at bounding box center [433, 155] width 91 height 14
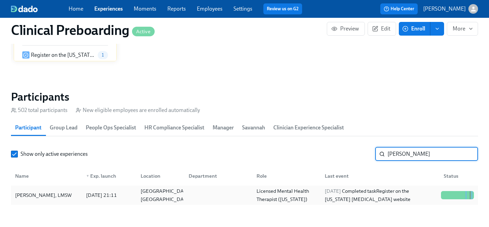
type input "[PERSON_NAME]"
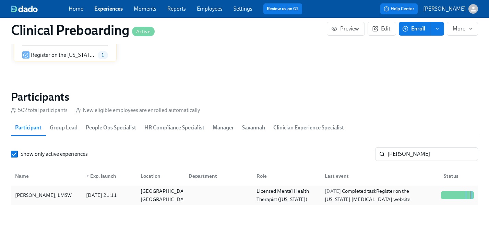
click at [37, 196] on div "[PERSON_NAME], LMSW" at bounding box center [43, 195] width 62 height 8
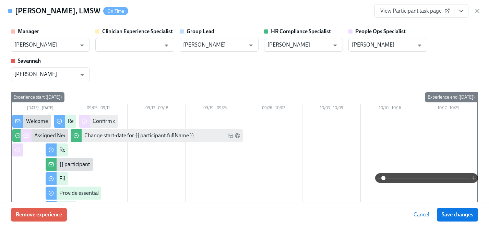
click at [462, 14] on icon "View task page" at bounding box center [461, 11] width 7 height 7
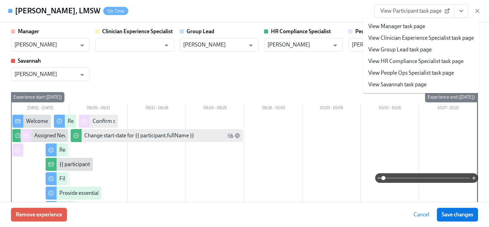
click at [399, 61] on link "View HR Compliance Specialist task page" at bounding box center [416, 62] width 95 height 8
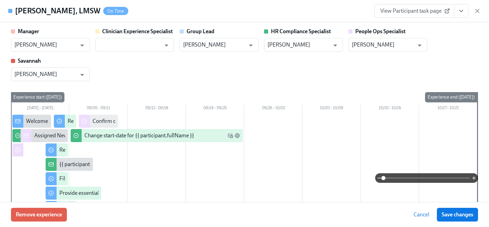
scroll to position [0, 8743]
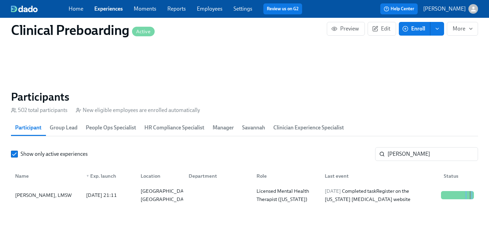
click at [112, 8] on link "Experiences" at bounding box center [108, 8] width 28 height 7
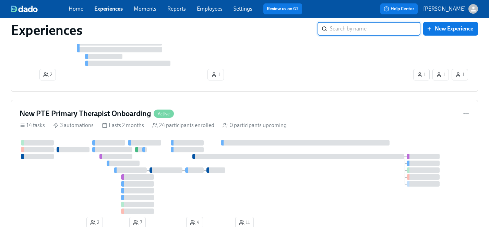
scroll to position [3577, 0]
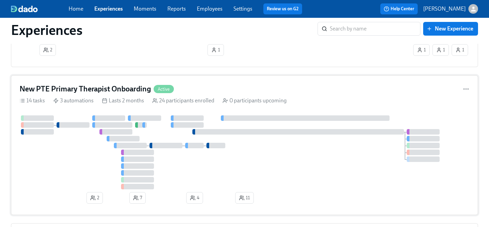
click at [77, 162] on div at bounding box center [245, 153] width 450 height 74
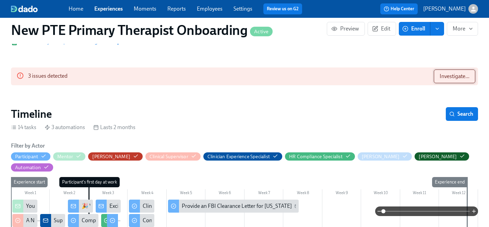
click at [453, 77] on span "Investigate..." at bounding box center [455, 76] width 30 height 7
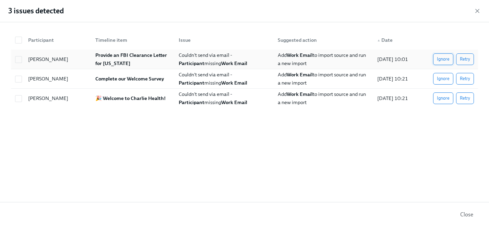
click at [439, 59] on span "Ignore" at bounding box center [443, 59] width 13 height 7
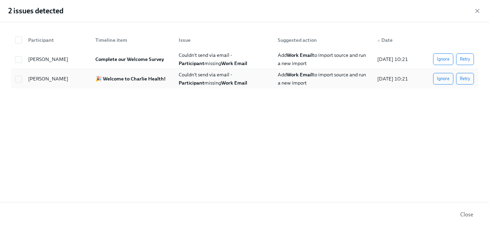
scroll to position [0, 2997]
click at [440, 61] on span "Ignore" at bounding box center [443, 59] width 13 height 7
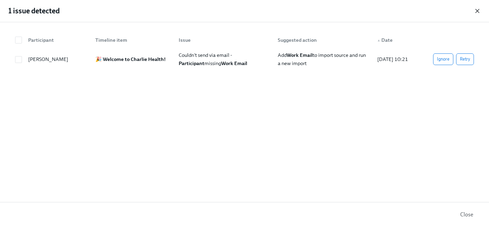
click at [477, 10] on icon "button" at bounding box center [477, 11] width 7 height 7
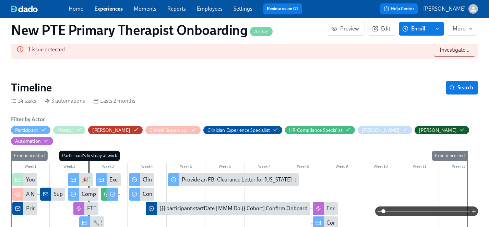
scroll to position [0, 0]
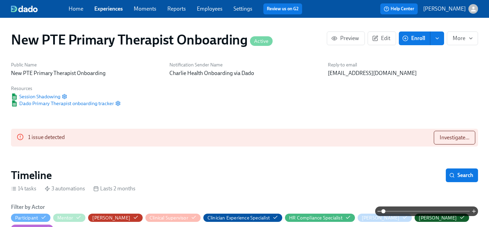
click at [237, 7] on link "Settings" at bounding box center [243, 8] width 19 height 7
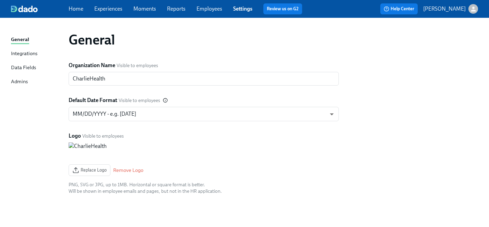
click at [204, 6] on link "Employees" at bounding box center [210, 8] width 26 height 7
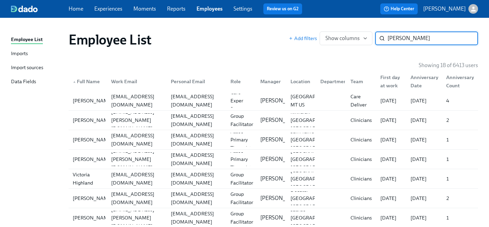
type input "victoria will"
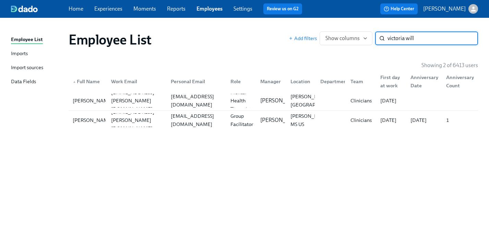
click at [466, 37] on input "victoria will" at bounding box center [433, 39] width 91 height 14
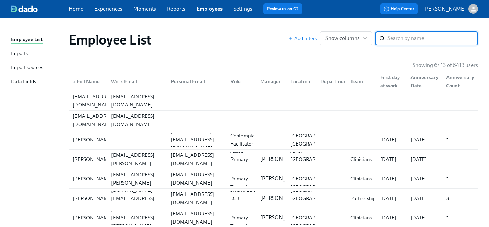
click at [112, 8] on link "Experiences" at bounding box center [108, 8] width 28 height 7
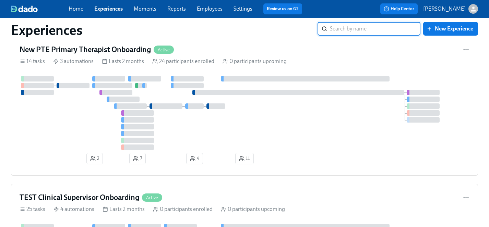
scroll to position [3619, 0]
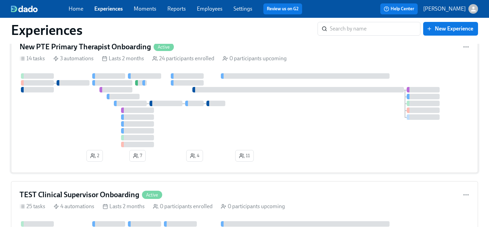
click at [63, 132] on div at bounding box center [245, 110] width 450 height 74
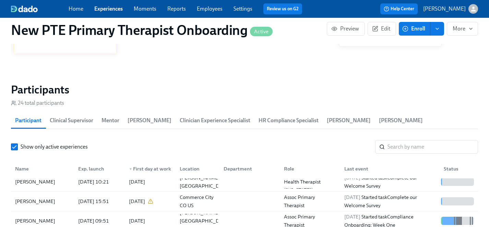
scroll to position [6, 0]
click at [27, 198] on div "[PERSON_NAME]" at bounding box center [35, 202] width 46 height 8
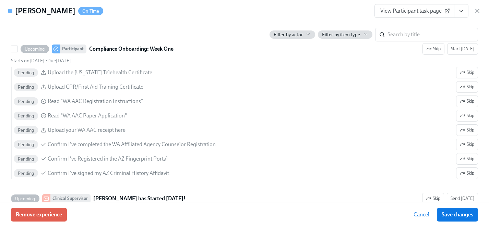
scroll to position [896, 0]
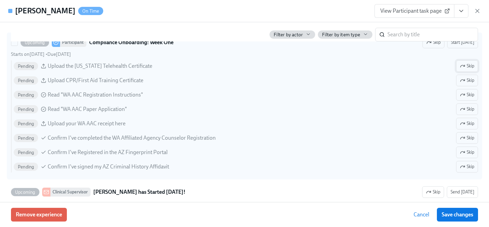
click at [469, 65] on span "Skip" at bounding box center [467, 66] width 14 height 7
click at [468, 96] on span "Skip" at bounding box center [467, 95] width 14 height 7
click at [468, 109] on span "Skip" at bounding box center [467, 109] width 14 height 7
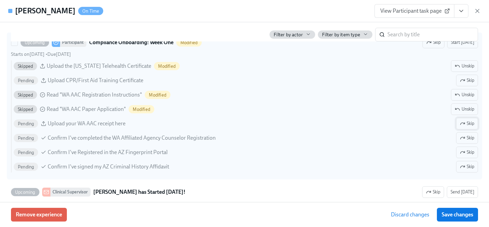
click at [468, 124] on span "Skip" at bounding box center [467, 123] width 14 height 7
click at [468, 138] on span "Skip" at bounding box center [467, 138] width 14 height 7
click at [468, 150] on span "Skip" at bounding box center [467, 152] width 14 height 7
click at [468, 165] on span "Skip" at bounding box center [467, 167] width 14 height 7
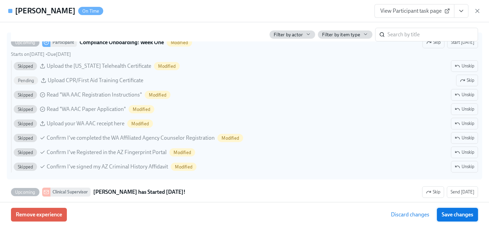
click at [462, 216] on span "Save changes" at bounding box center [458, 215] width 32 height 7
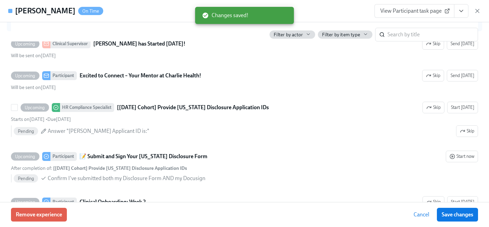
scroll to position [1047, 0]
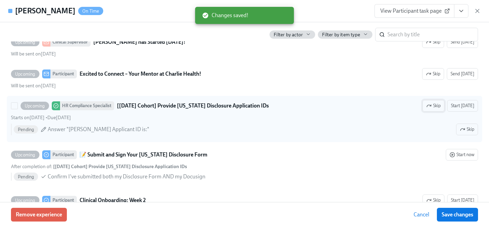
click at [436, 106] on span "Skip" at bounding box center [433, 106] width 14 height 7
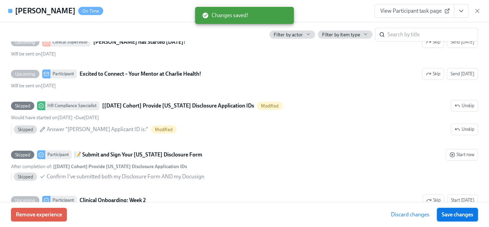
click at [460, 214] on span "Save changes" at bounding box center [458, 215] width 32 height 7
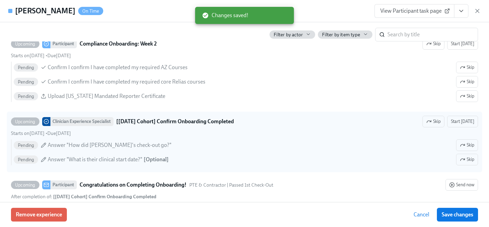
scroll to position [1355, 0]
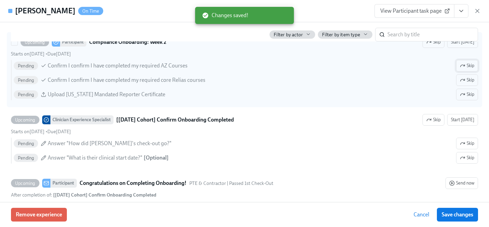
click at [467, 64] on span "Skip" at bounding box center [467, 65] width 14 height 7
click at [464, 95] on icon "button" at bounding box center [462, 94] width 5 height 5
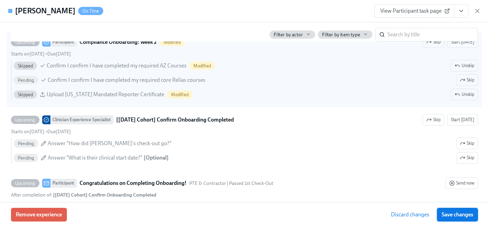
click at [450, 219] on button "Save changes" at bounding box center [457, 215] width 41 height 14
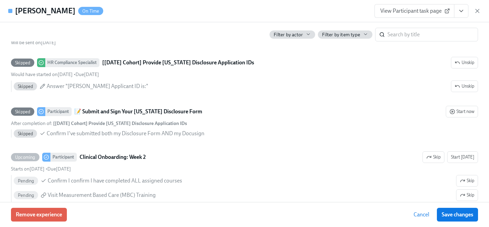
scroll to position [1128, 0]
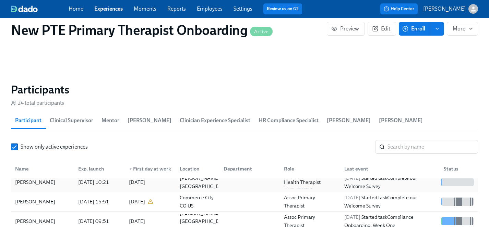
click at [33, 178] on div "[PERSON_NAME]" at bounding box center [35, 182] width 46 height 8
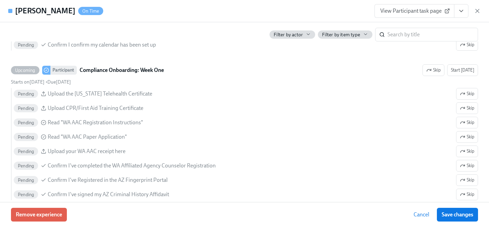
scroll to position [887, 0]
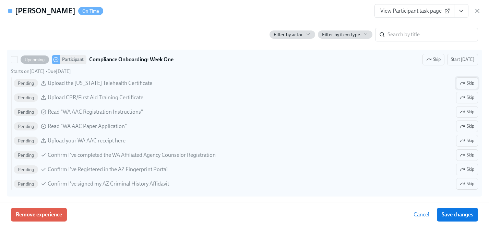
click at [467, 84] on span "Skip" at bounding box center [467, 83] width 14 height 7
click at [467, 110] on span "Skip" at bounding box center [467, 112] width 14 height 7
click at [467, 125] on span "Skip" at bounding box center [467, 126] width 14 height 7
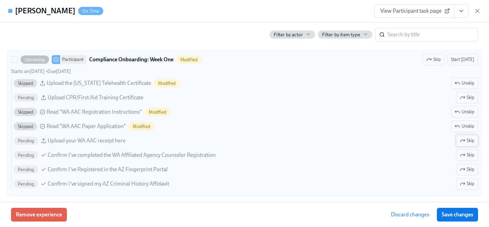
click at [467, 141] on span "Skip" at bounding box center [467, 141] width 14 height 7
click at [467, 156] on span "Skip" at bounding box center [467, 155] width 14 height 7
click at [467, 172] on span "Skip" at bounding box center [467, 169] width 14 height 7
click at [467, 186] on span "Skip" at bounding box center [467, 184] width 14 height 7
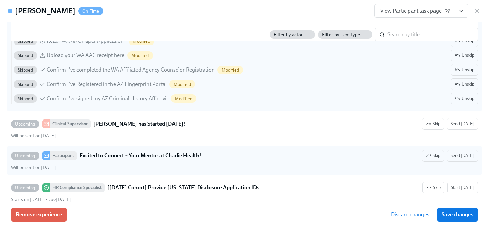
scroll to position [977, 0]
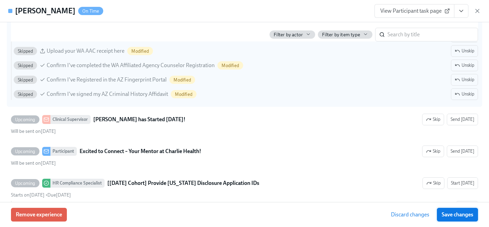
click at [466, 215] on span "Save changes" at bounding box center [458, 215] width 32 height 7
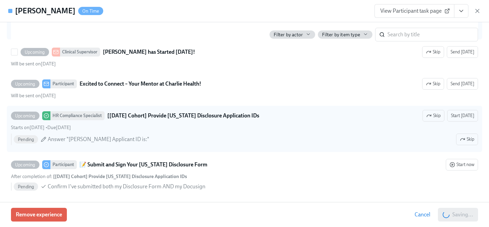
scroll to position [1048, 0]
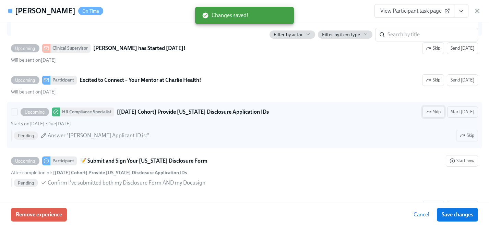
click at [438, 113] on span "Skip" at bounding box center [433, 112] width 14 height 7
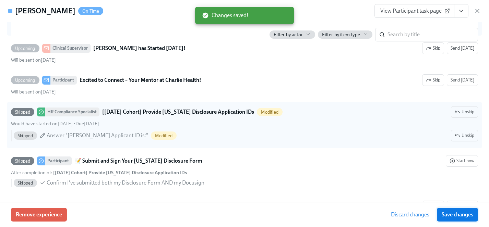
click at [456, 217] on span "Save changes" at bounding box center [458, 215] width 32 height 7
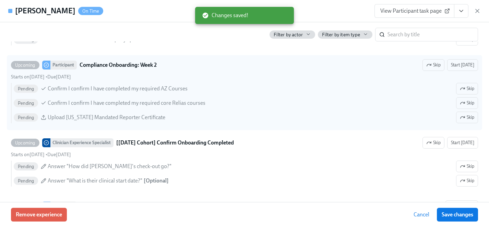
scroll to position [1341, 0]
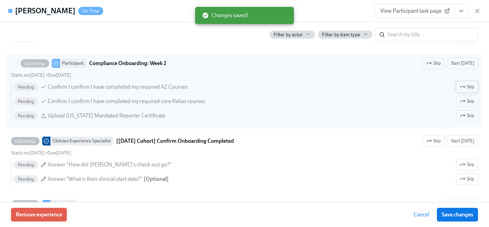
click at [464, 87] on icon "button" at bounding box center [464, 86] width 1 height 1
click at [464, 117] on icon "button" at bounding box center [462, 115] width 5 height 5
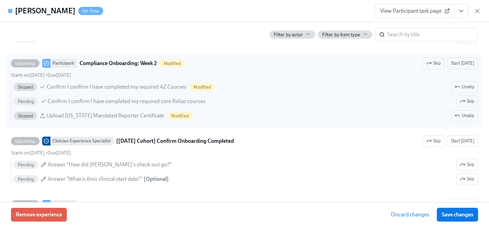
click at [462, 215] on span "Save changes" at bounding box center [458, 215] width 32 height 7
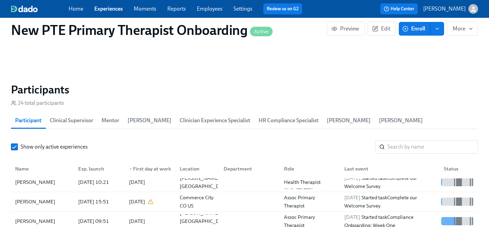
click at [109, 7] on link "Experiences" at bounding box center [108, 8] width 28 height 7
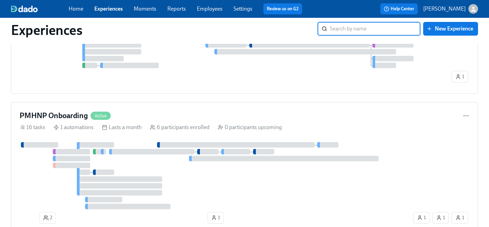
scroll to position [3467, 0]
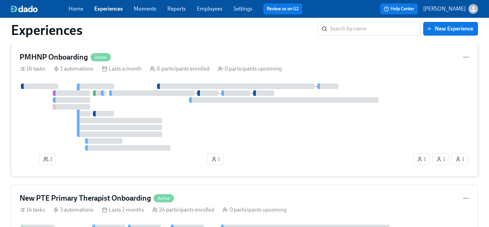
click at [58, 132] on div at bounding box center [216, 117] width 393 height 67
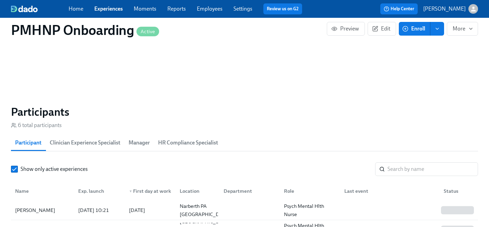
scroll to position [566, 0]
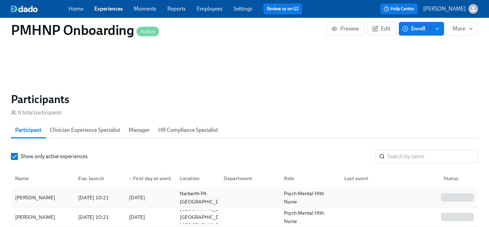
click at [29, 198] on div "[PERSON_NAME]" at bounding box center [35, 198] width 46 height 8
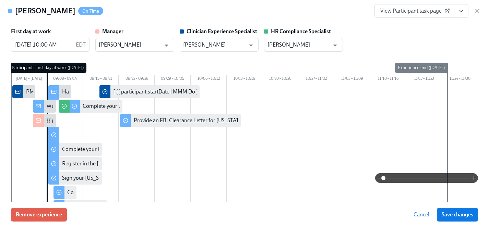
click at [416, 11] on span "View Participant task page" at bounding box center [415, 11] width 68 height 7
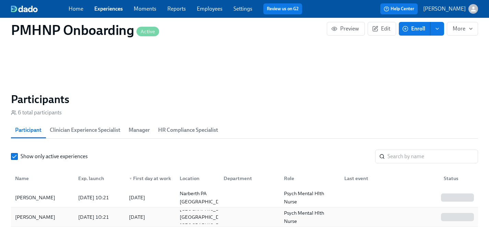
click at [38, 217] on div "[PERSON_NAME]" at bounding box center [35, 217] width 46 height 8
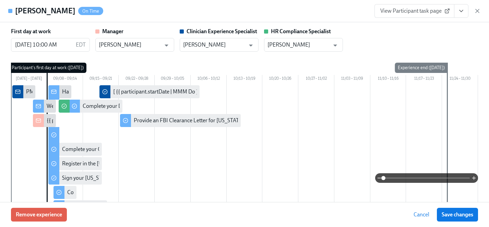
click at [413, 5] on link "View Participant task page" at bounding box center [415, 11] width 80 height 14
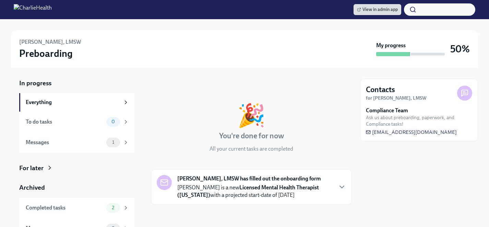
click at [39, 169] on div "For later" at bounding box center [31, 168] width 24 height 9
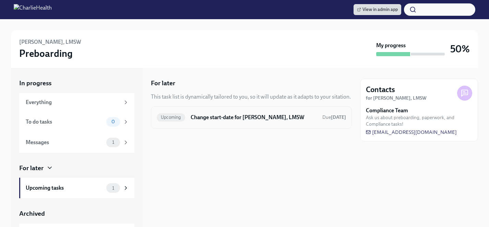
click at [270, 113] on div "Upcoming Change start-date for Bridget Beyer, LMSW Due Sep 26th" at bounding box center [251, 117] width 189 height 11
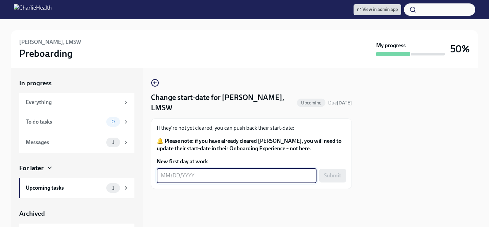
click at [218, 177] on textarea "New first day at work" at bounding box center [237, 176] width 152 height 8
type textarea "10/06/2025"
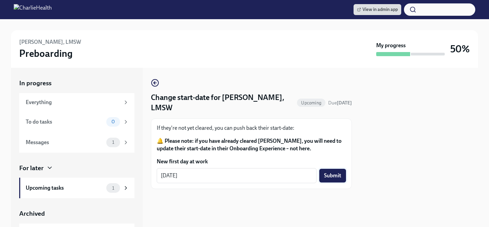
click at [329, 176] on span "Submit" at bounding box center [332, 176] width 17 height 7
